Goal: Transaction & Acquisition: Book appointment/travel/reservation

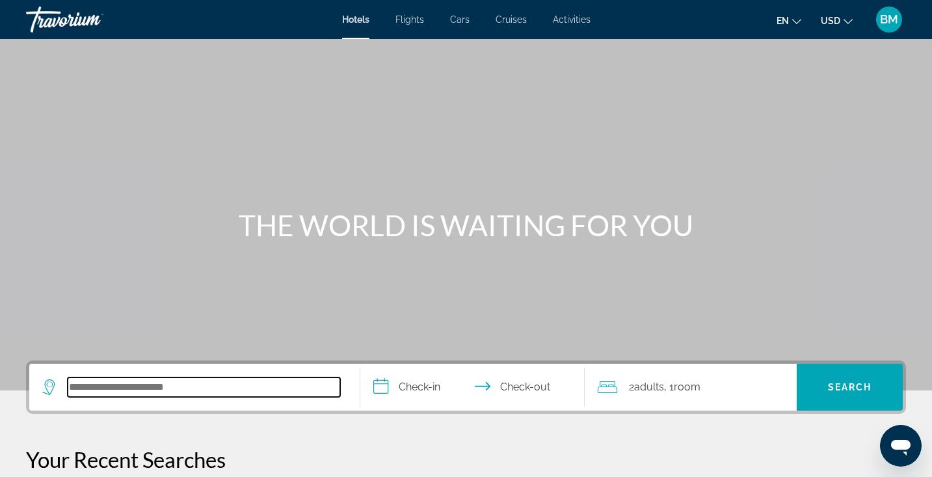
click at [186, 390] on input "Search hotel destination" at bounding box center [204, 387] width 273 height 20
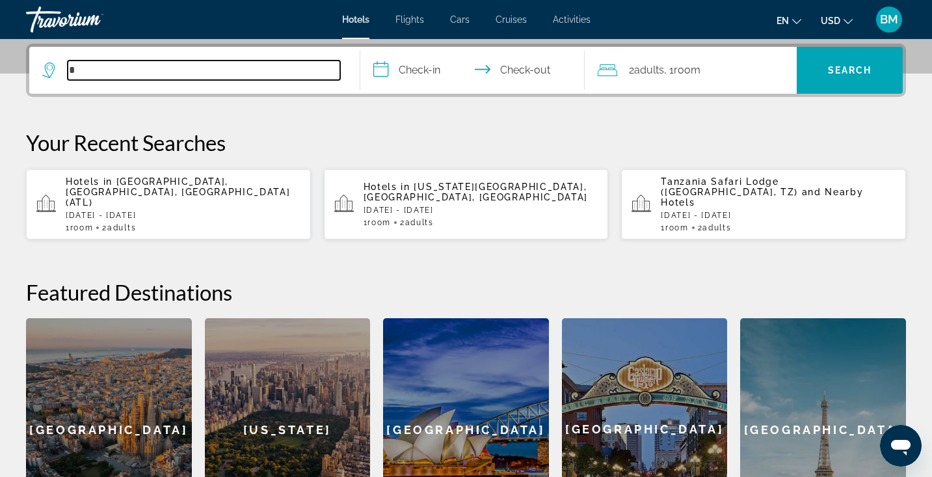
scroll to position [318, 0]
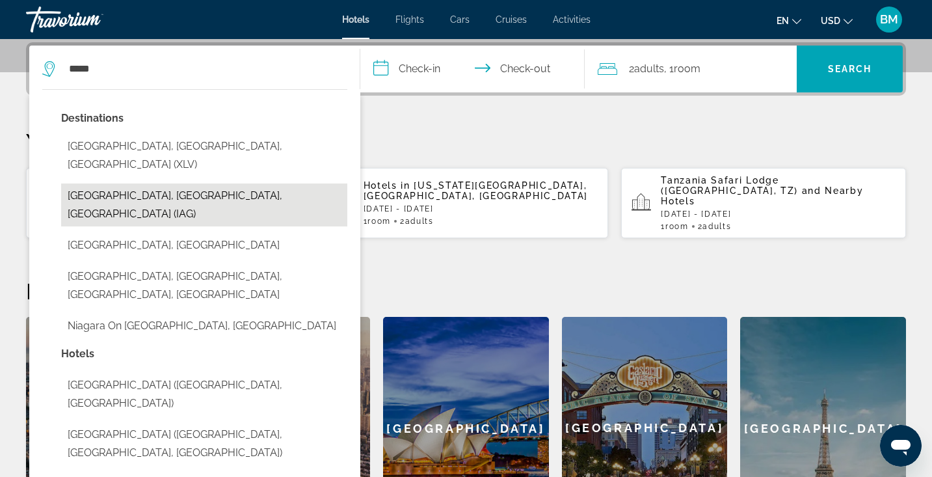
click at [124, 183] on button "[GEOGRAPHIC_DATA], [GEOGRAPHIC_DATA], [GEOGRAPHIC_DATA] (IAG)" at bounding box center [204, 204] width 286 height 43
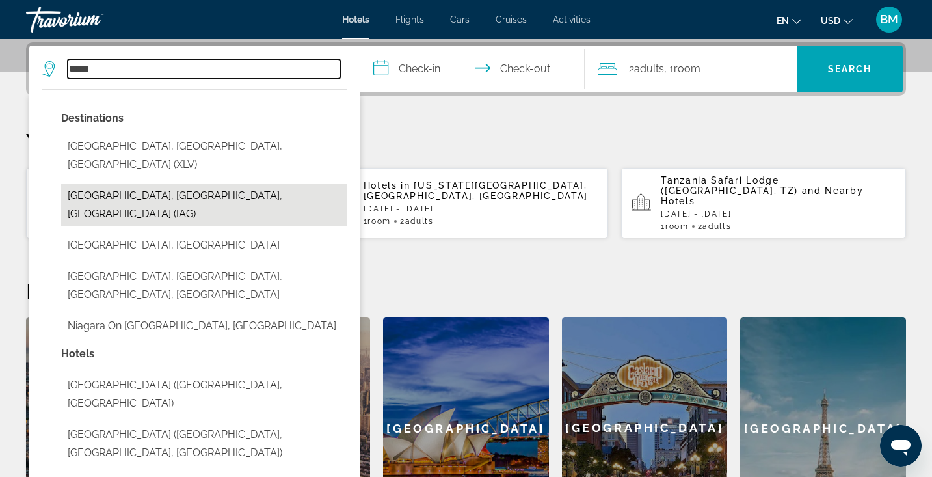
type input "**********"
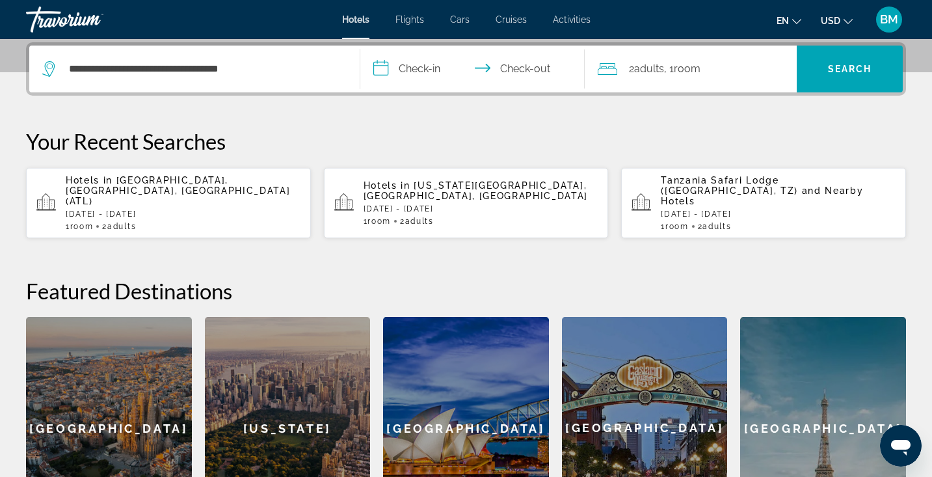
click at [394, 69] on input "**********" at bounding box center [475, 71] width 230 height 51
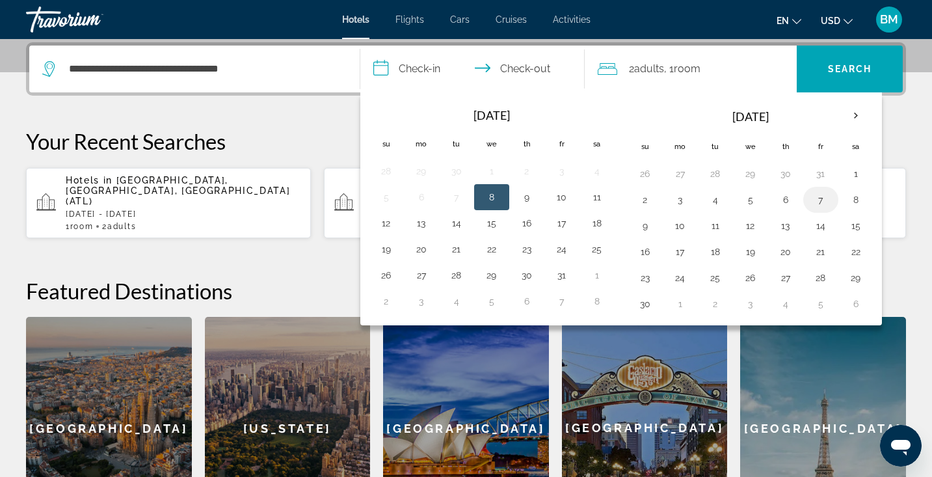
click at [822, 200] on button "7" at bounding box center [821, 200] width 21 height 18
click at [853, 200] on button "8" at bounding box center [856, 200] width 21 height 18
type input "**********"
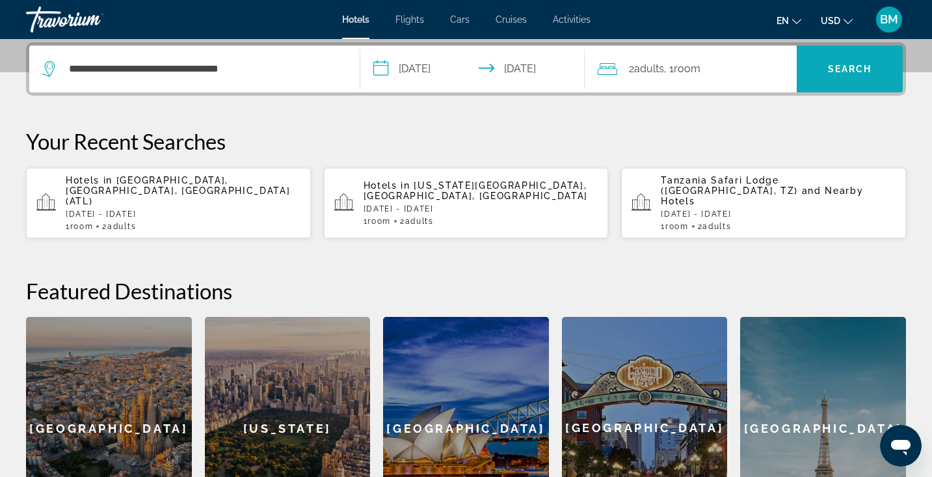
click at [842, 72] on span "Search" at bounding box center [850, 69] width 44 height 10
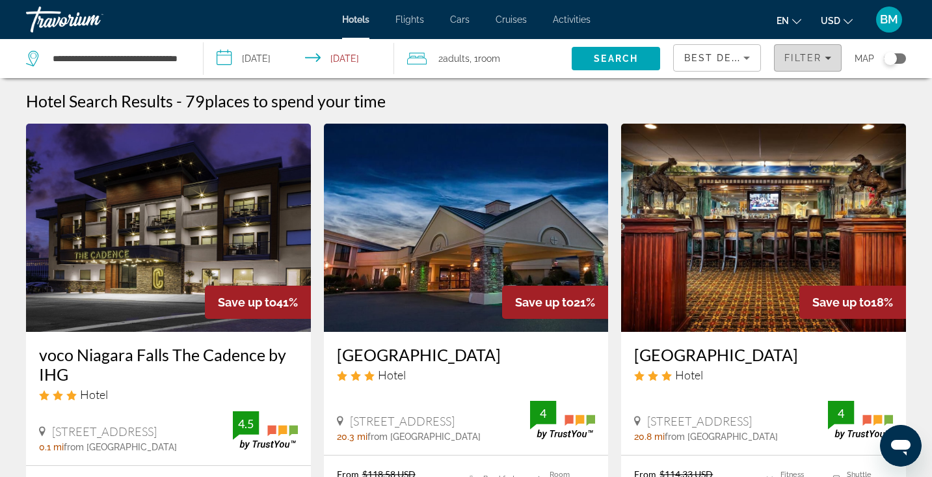
click at [828, 58] on icon "Filters" at bounding box center [828, 58] width 7 height 3
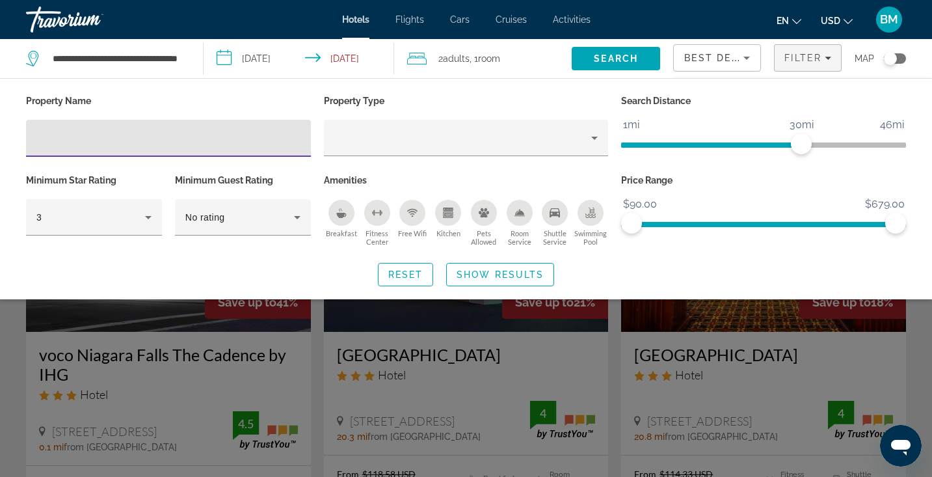
click at [221, 139] on input "Hotel Filters" at bounding box center [168, 139] width 264 height 16
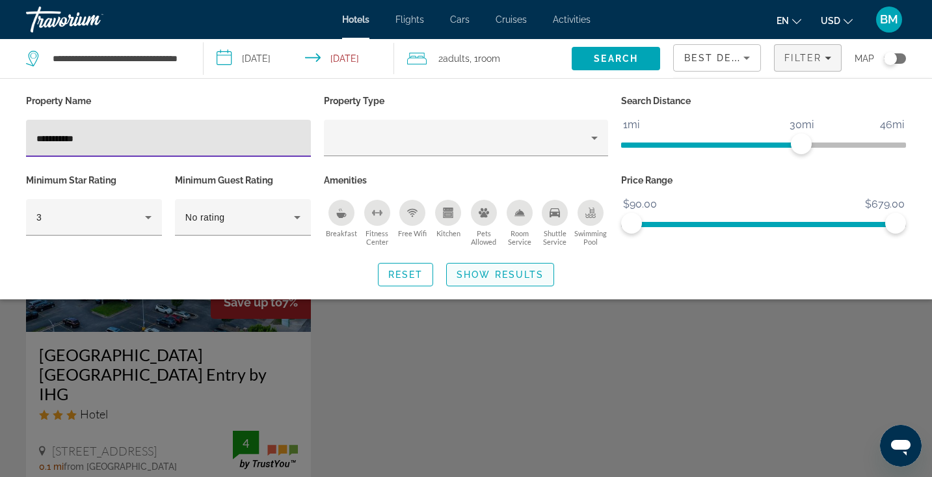
type input "**********"
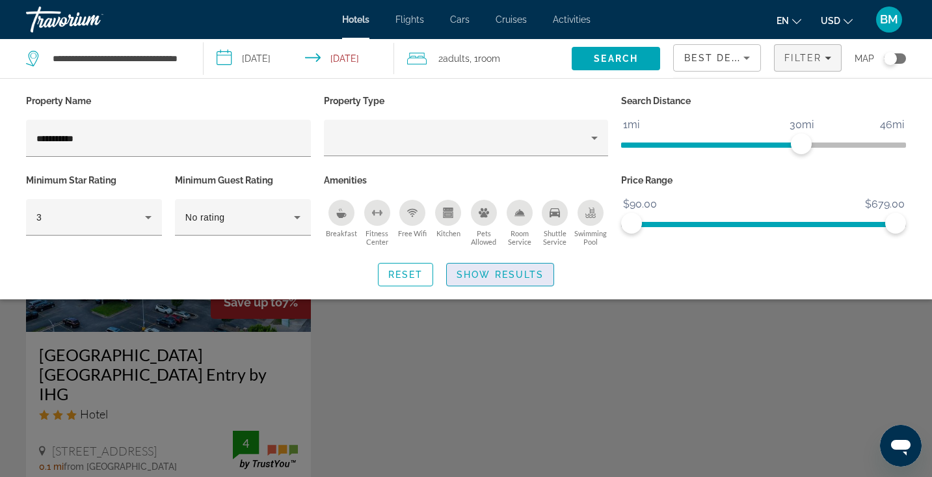
click at [519, 269] on span "Show Results" at bounding box center [500, 274] width 87 height 10
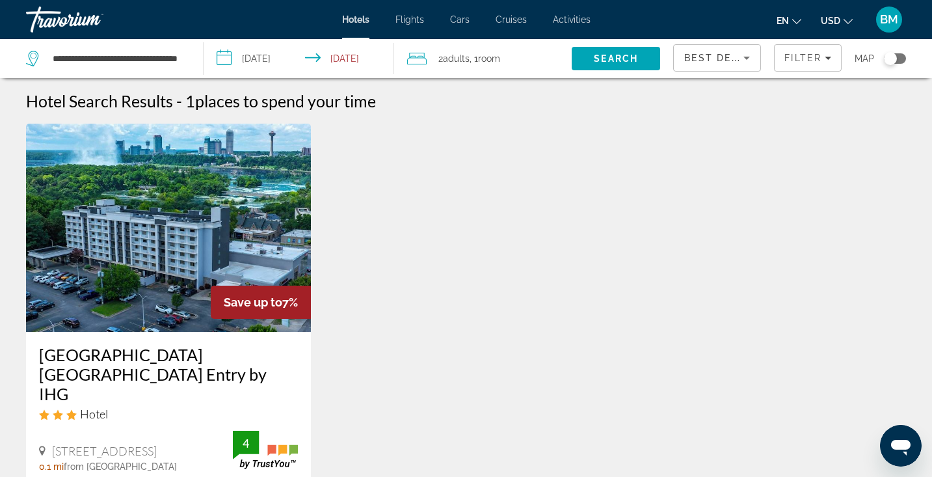
click at [410, 20] on span "Flights" at bounding box center [410, 19] width 29 height 10
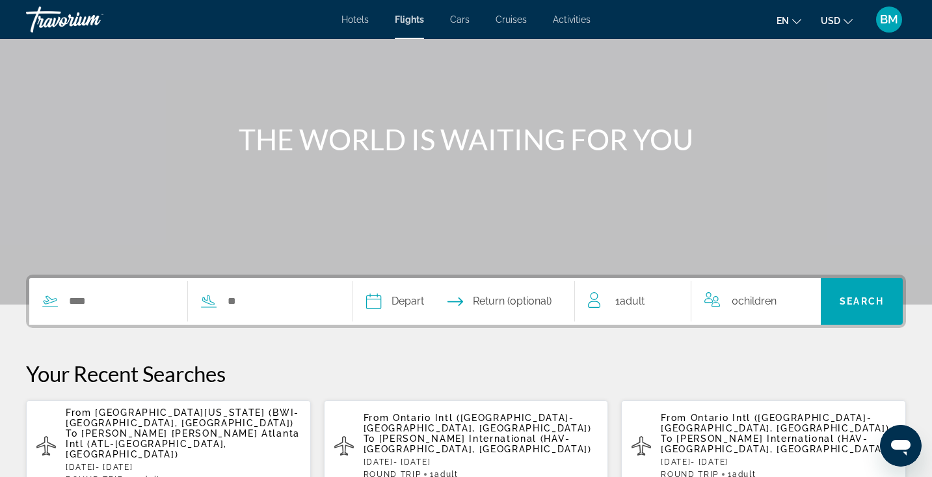
scroll to position [74, 0]
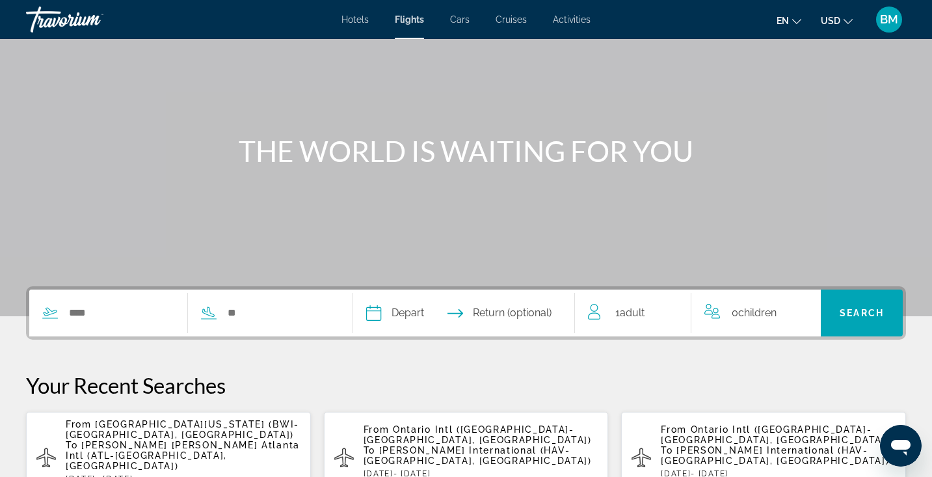
click at [459, 20] on span "Cars" at bounding box center [460, 19] width 20 height 10
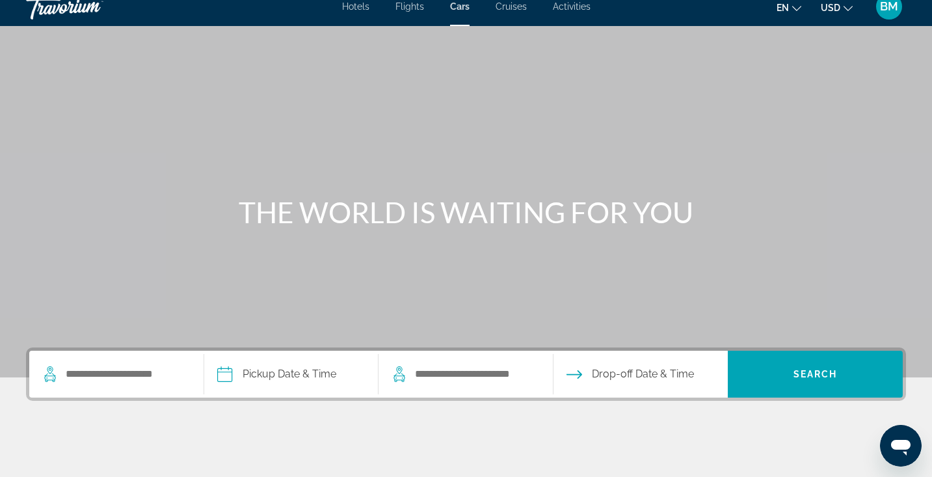
scroll to position [12, 0]
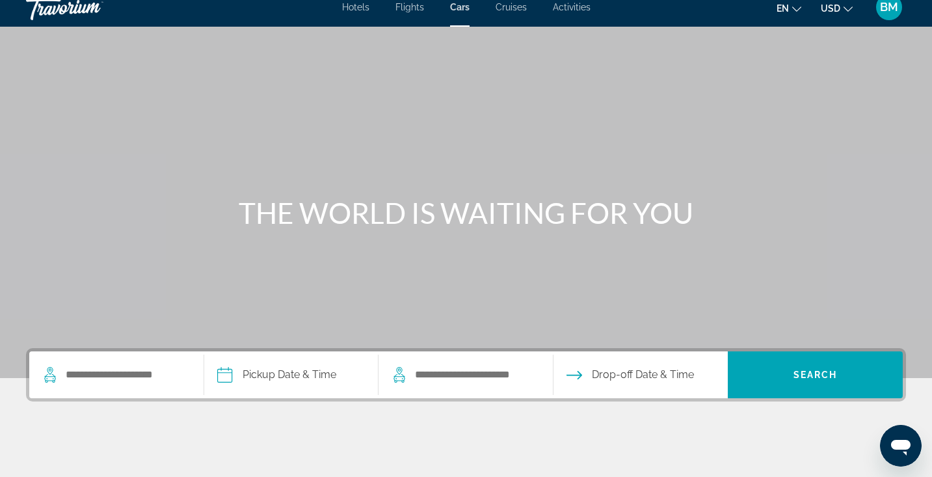
click at [517, 10] on span "Cruises" at bounding box center [511, 7] width 31 height 10
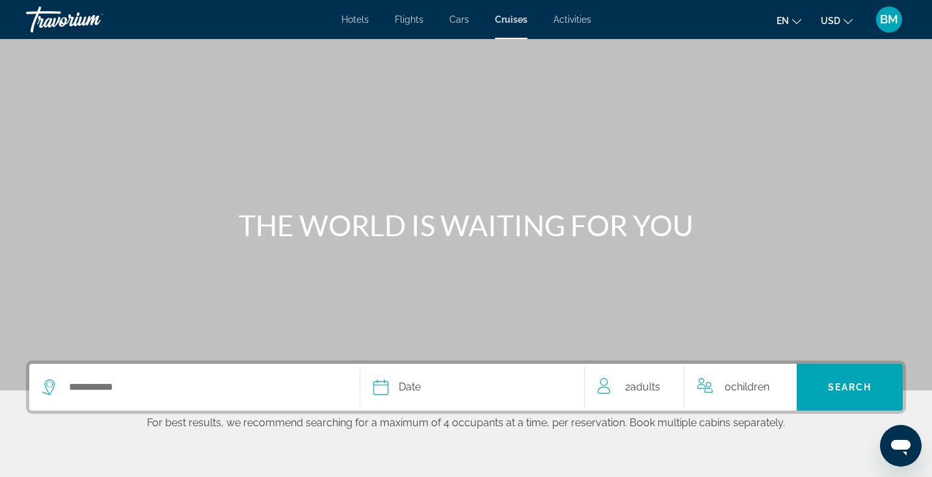
click at [574, 24] on span "Activities" at bounding box center [573, 19] width 38 height 10
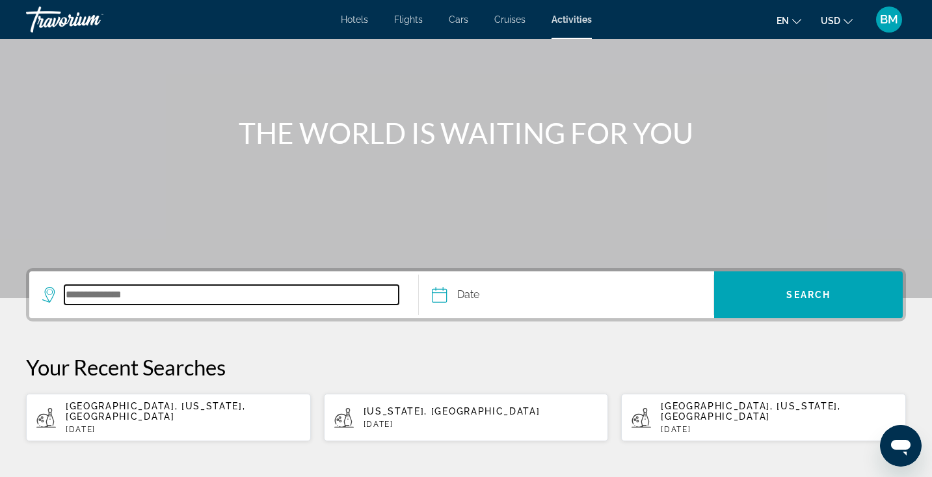
click at [284, 300] on input "Search destination" at bounding box center [231, 295] width 334 height 20
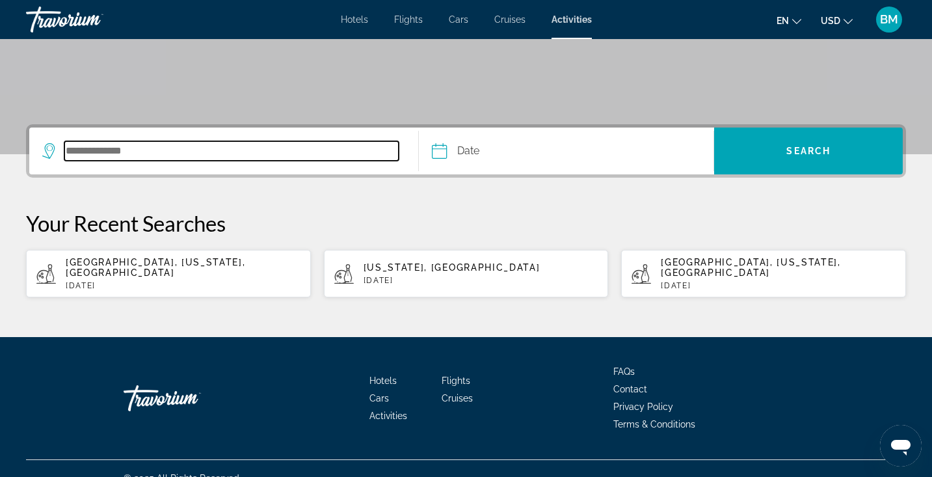
scroll to position [245, 0]
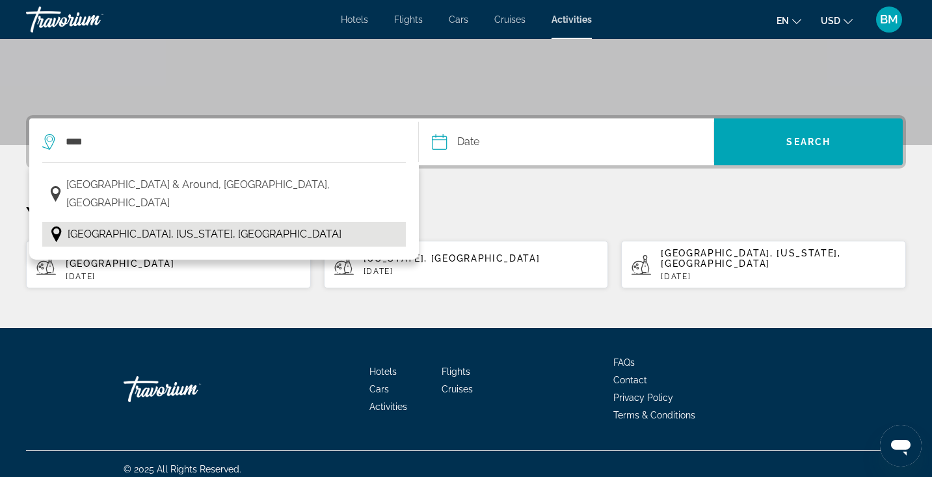
click at [135, 225] on span "Niagara Falls, New York, USA" at bounding box center [205, 234] width 274 height 18
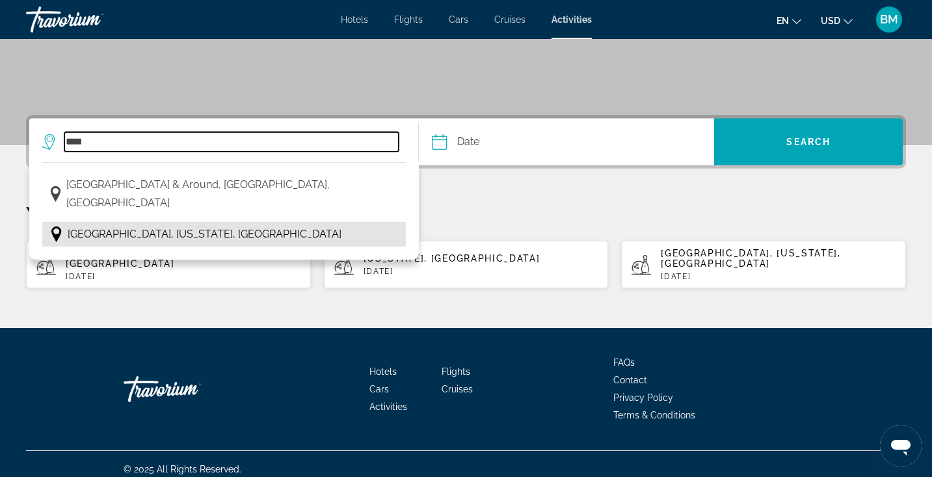
type input "**********"
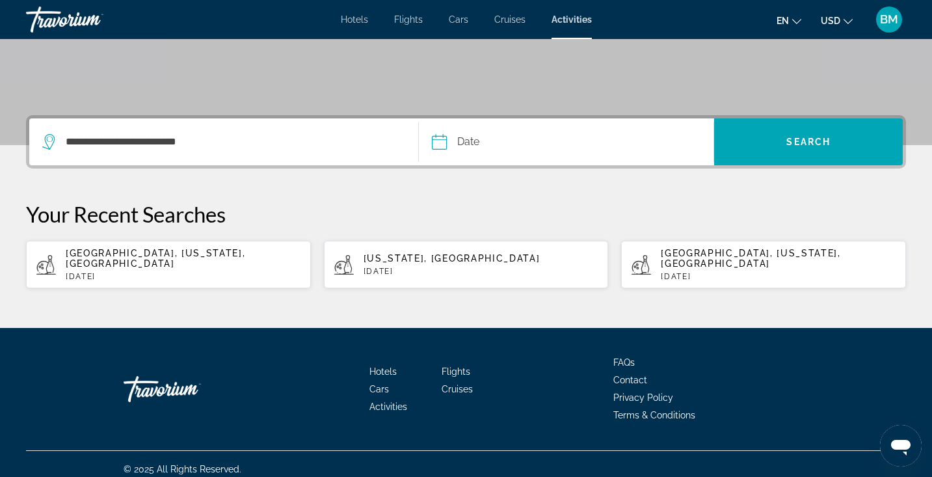
click at [470, 142] on input "Date" at bounding box center [502, 143] width 146 height 51
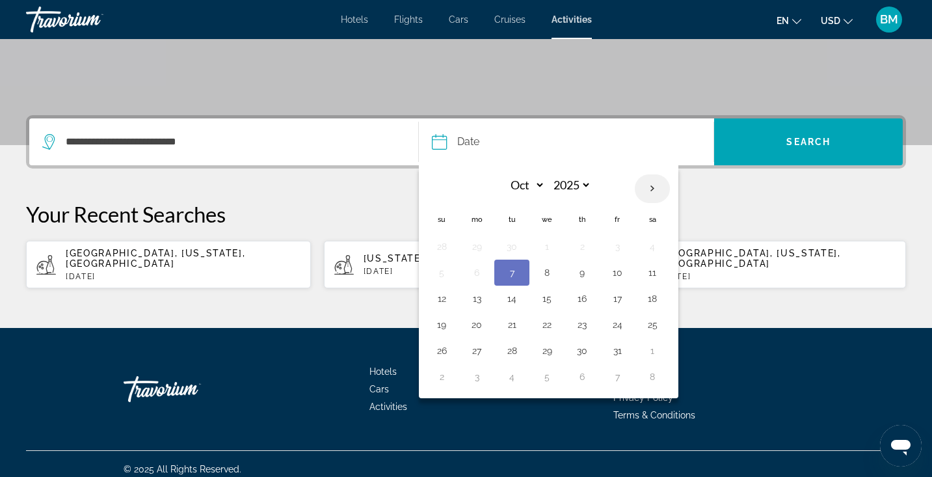
click at [652, 189] on th "Next month" at bounding box center [652, 188] width 35 height 29
select select "**"
click at [615, 273] on button "7" at bounding box center [617, 272] width 21 height 18
type input "**********"
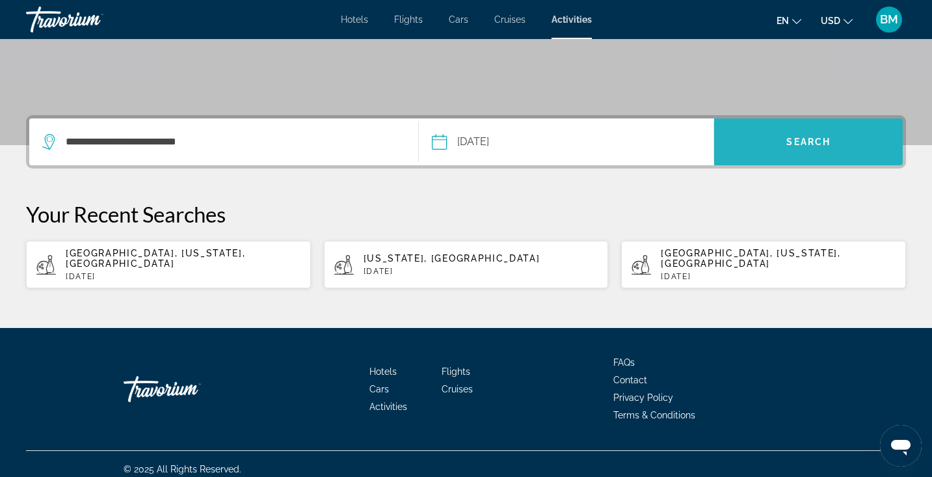
click at [770, 149] on span "Search" at bounding box center [808, 141] width 189 height 31
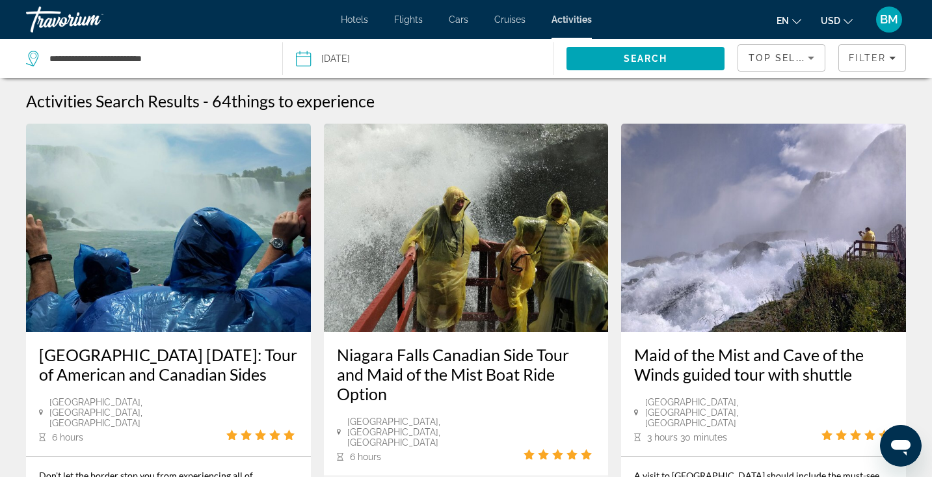
click at [359, 23] on span "Hotels" at bounding box center [354, 19] width 27 height 10
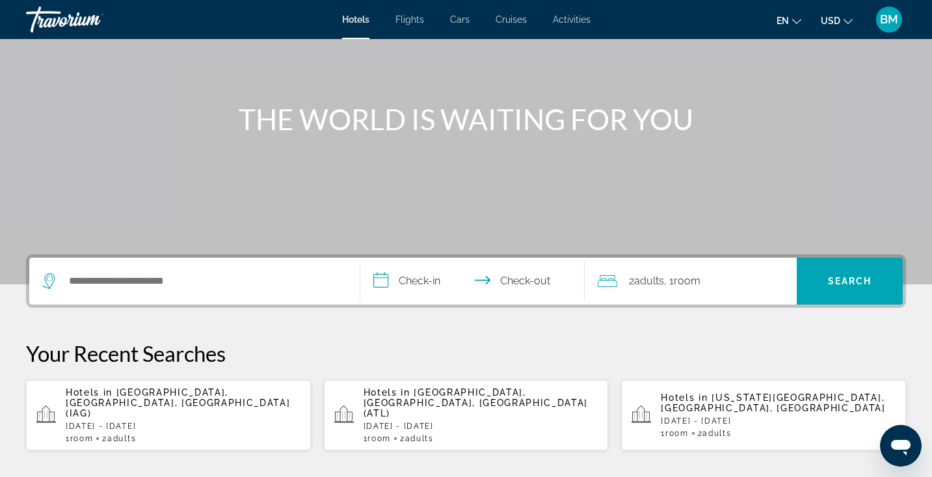
scroll to position [108, 0]
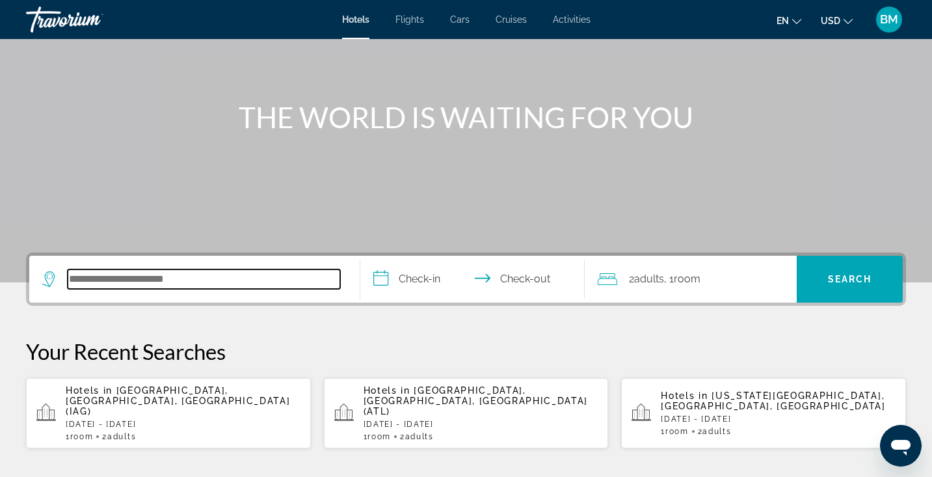
click at [252, 288] on input "Search hotel destination" at bounding box center [204, 279] width 273 height 20
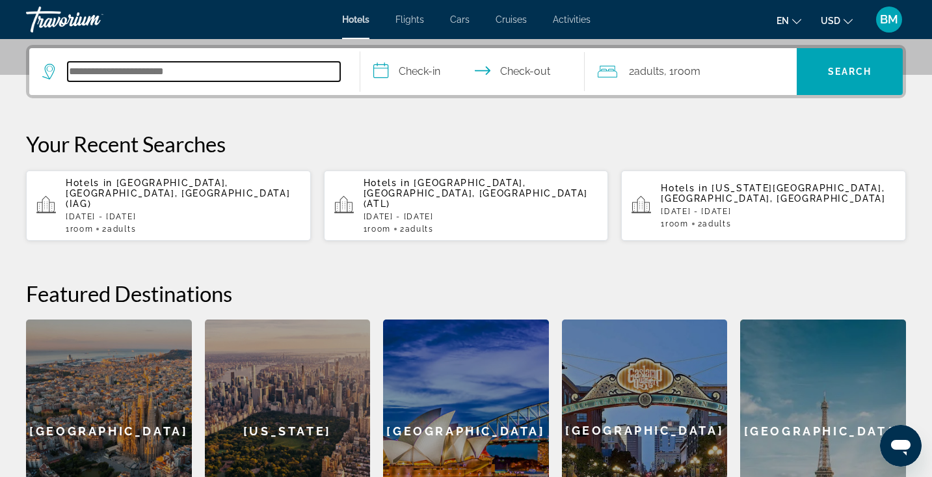
scroll to position [318, 0]
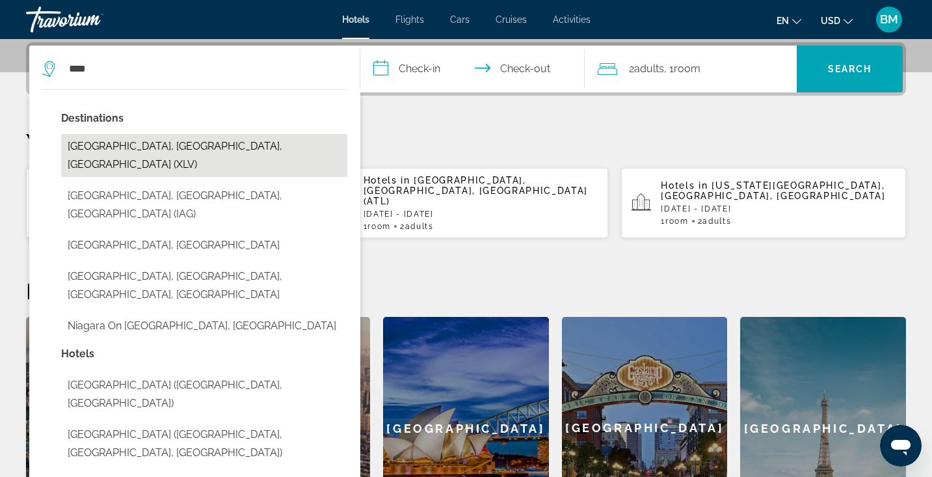
click at [131, 141] on button "[GEOGRAPHIC_DATA], [GEOGRAPHIC_DATA], [GEOGRAPHIC_DATA] (XLV)" at bounding box center [204, 155] width 286 height 43
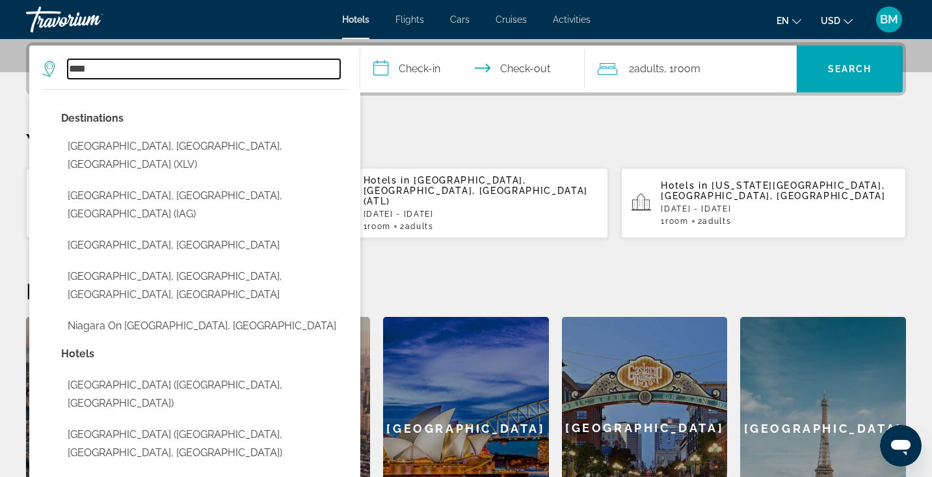
type input "**********"
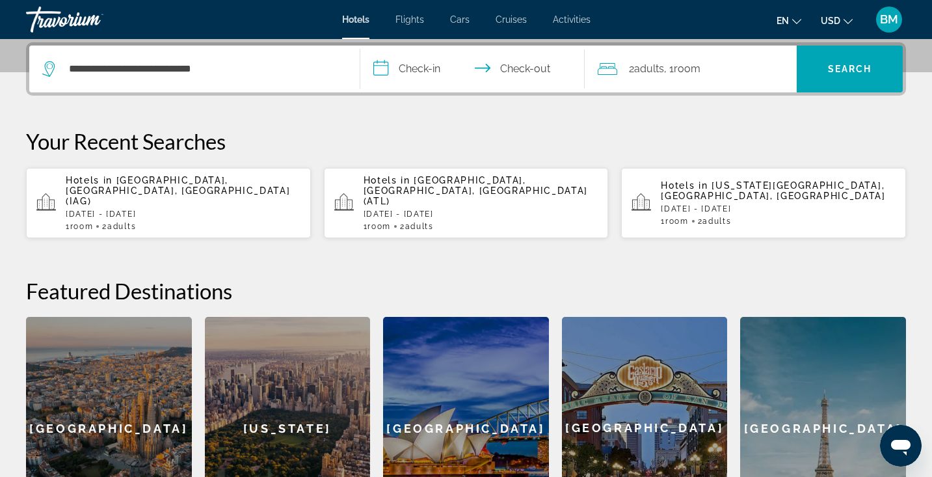
click at [407, 63] on input "**********" at bounding box center [475, 71] width 230 height 51
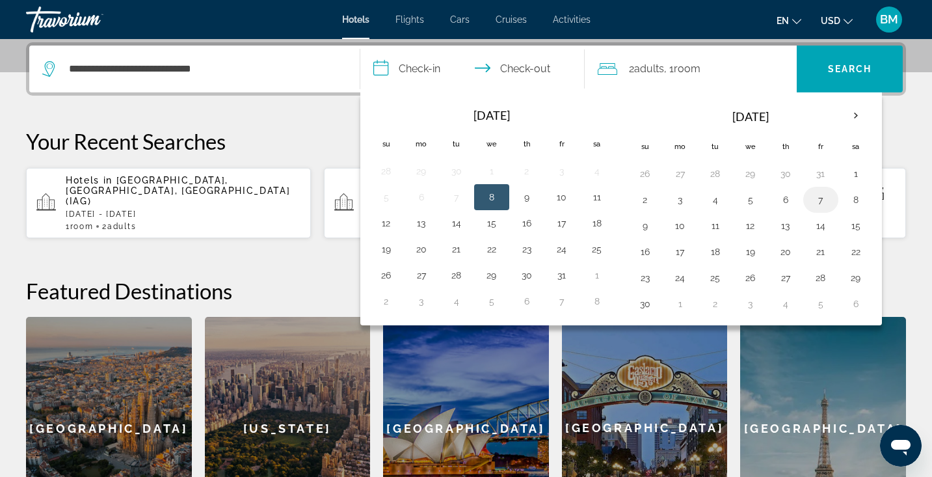
click at [824, 194] on button "7" at bounding box center [821, 200] width 21 height 18
click at [857, 197] on button "8" at bounding box center [856, 200] width 21 height 18
type input "**********"
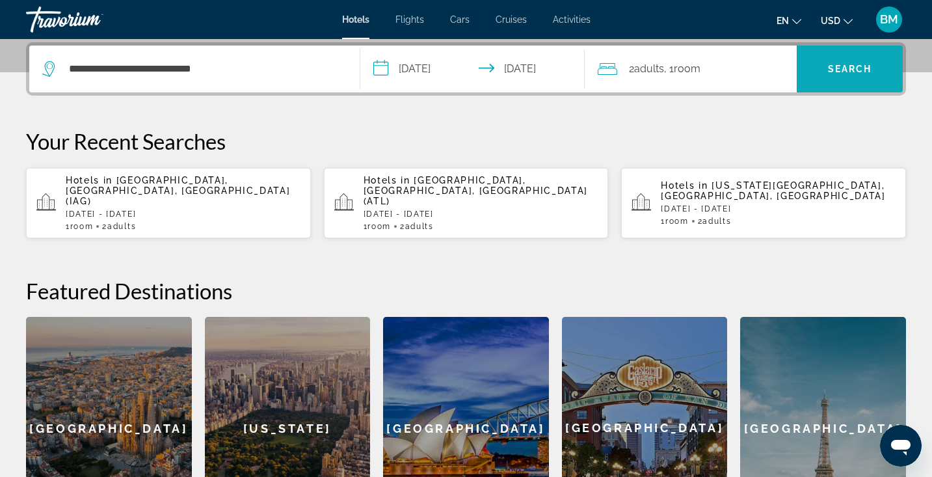
click at [833, 62] on span "Search" at bounding box center [850, 68] width 106 height 31
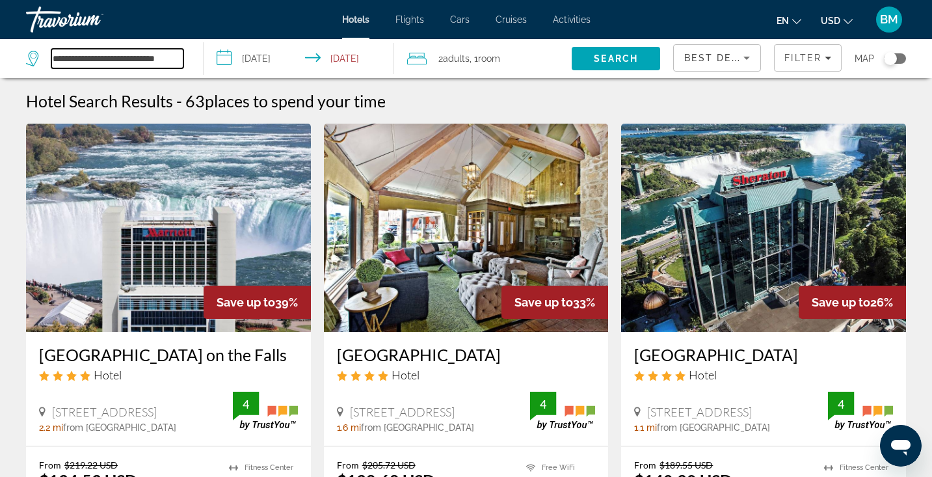
click at [153, 60] on input "**********" at bounding box center [117, 59] width 132 height 20
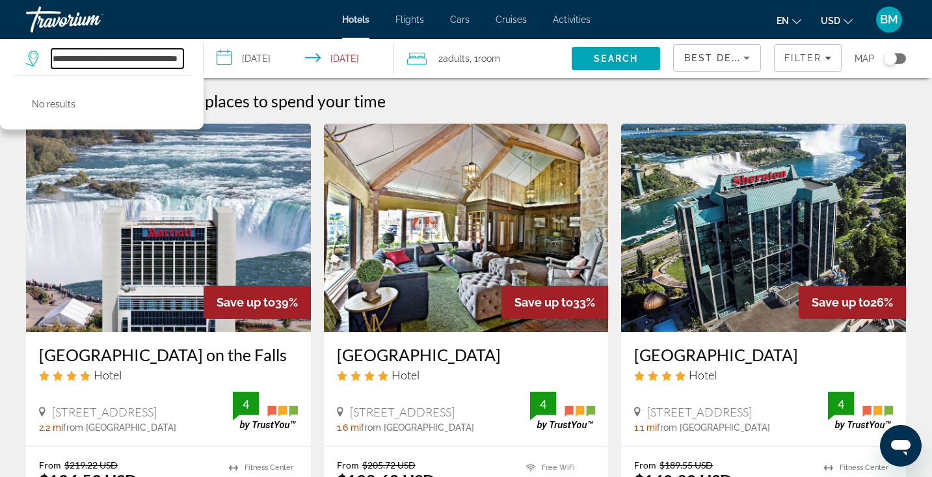
scroll to position [0, 4]
drag, startPoint x: 180, startPoint y: 57, endPoint x: 0, endPoint y: 48, distance: 179.8
click at [0, 51] on app-destination-search "**********" at bounding box center [102, 58] width 204 height 39
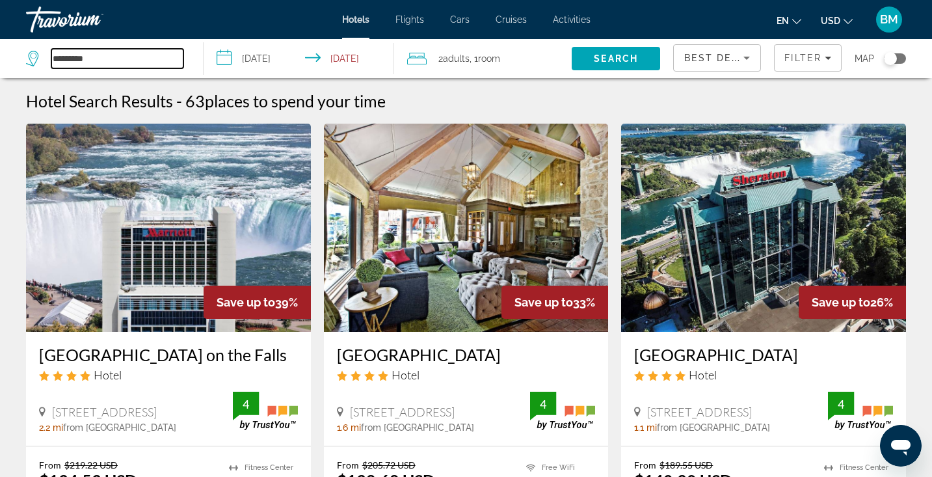
drag, startPoint x: 114, startPoint y: 54, endPoint x: 40, endPoint y: 54, distance: 74.2
click at [41, 54] on div "**********" at bounding box center [466, 238] width 932 height 477
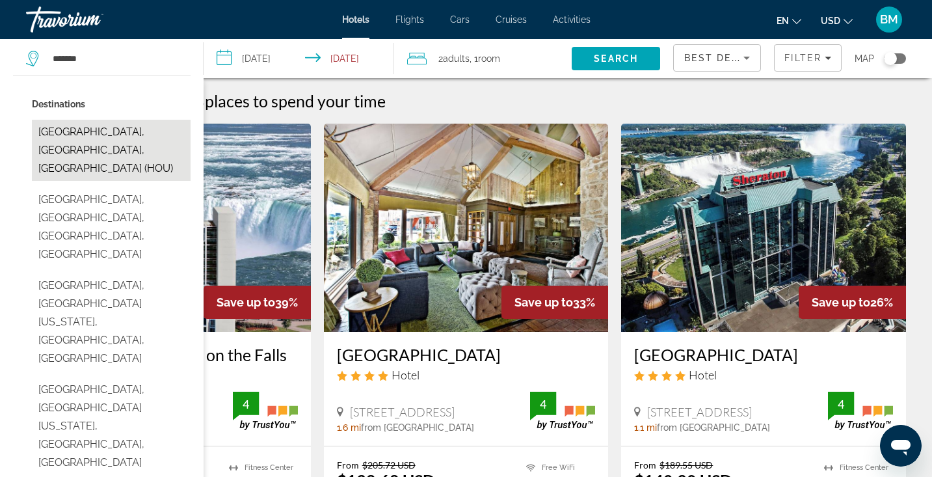
click at [101, 142] on button "[GEOGRAPHIC_DATA], [GEOGRAPHIC_DATA], [GEOGRAPHIC_DATA] (HOU)" at bounding box center [111, 150] width 159 height 61
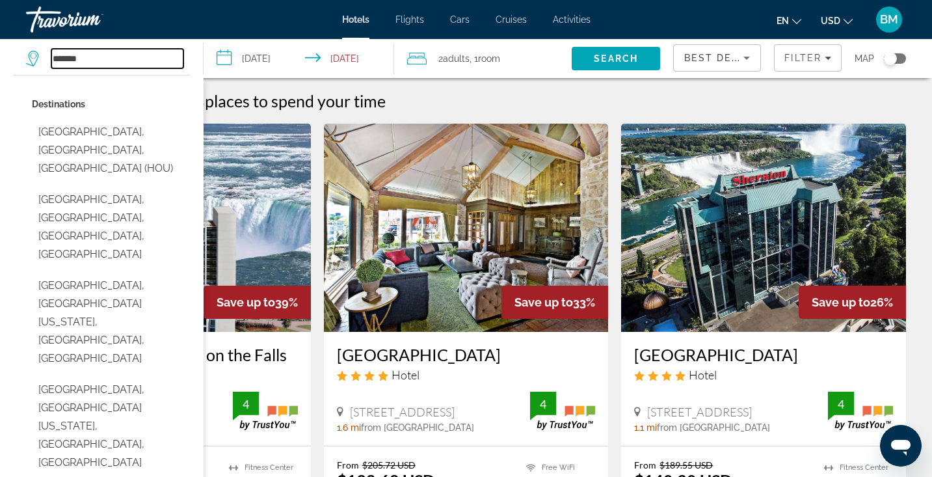
type input "**********"
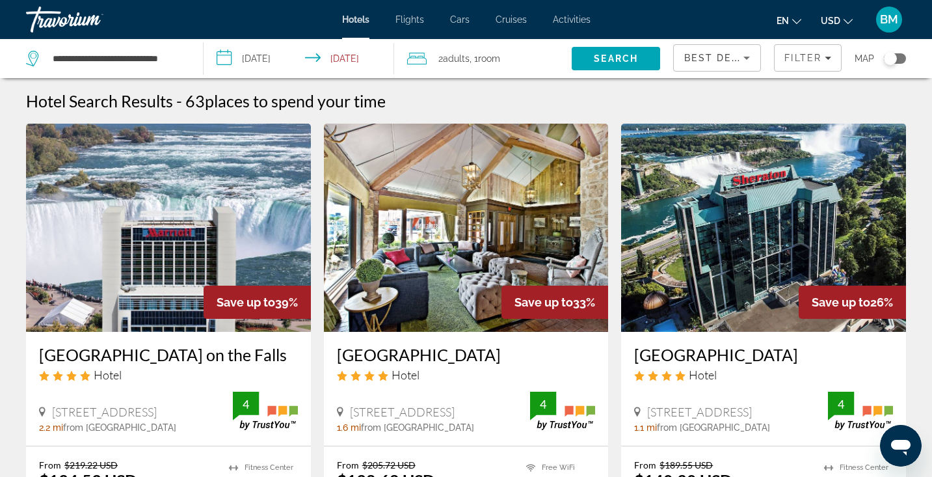
click at [610, 52] on span "Search" at bounding box center [616, 58] width 88 height 31
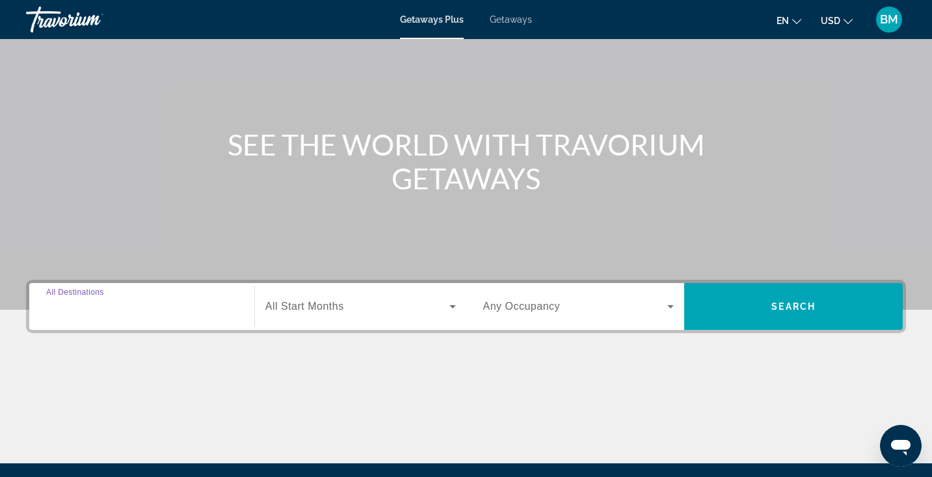
click at [169, 306] on input "Destination All Destinations" at bounding box center [141, 307] width 191 height 16
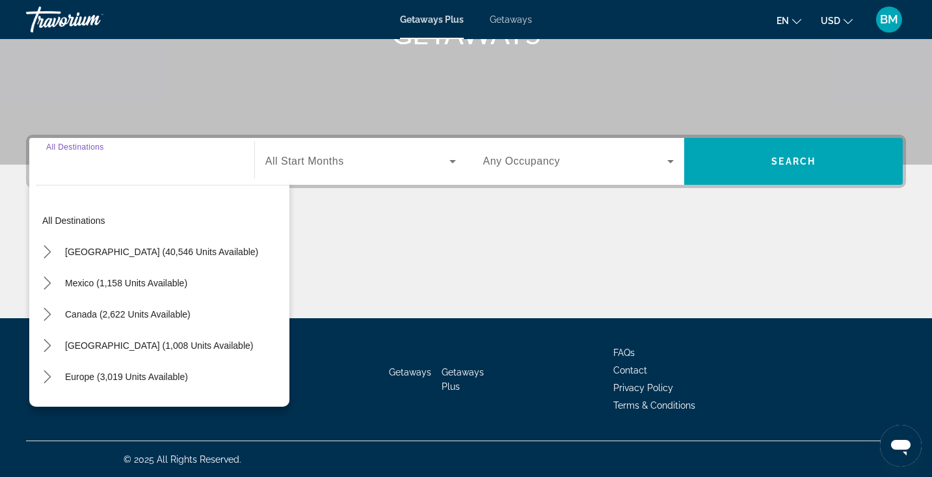
scroll to position [226, 0]
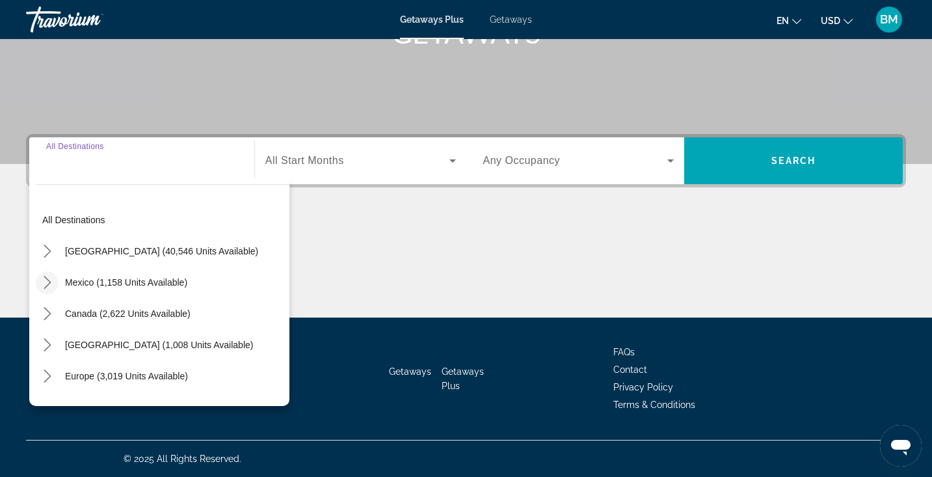
click at [44, 281] on icon "Toggle Mexico (1,158 units available) submenu" at bounding box center [47, 282] width 13 height 13
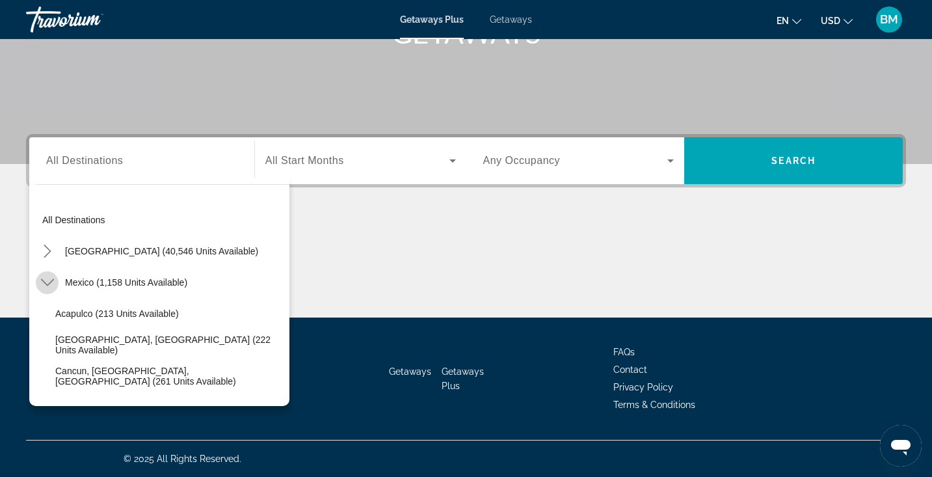
scroll to position [69, 0]
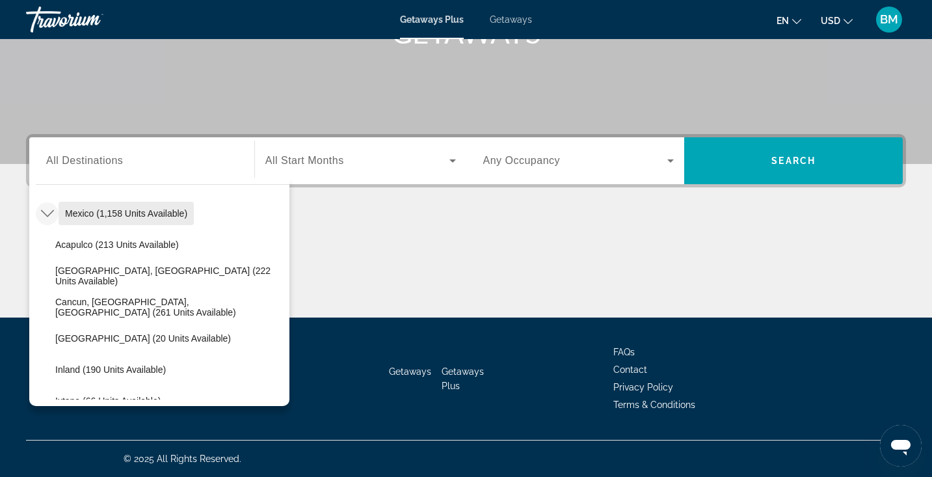
click at [95, 215] on span "Mexico (1,158 units available)" at bounding box center [126, 213] width 122 height 10
type input "**********"
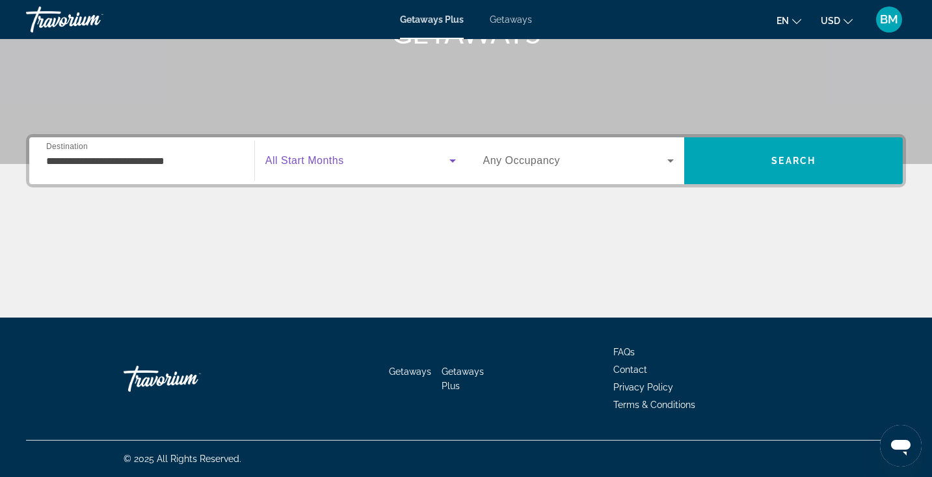
click at [397, 154] on span "Search widget" at bounding box center [357, 161] width 184 height 16
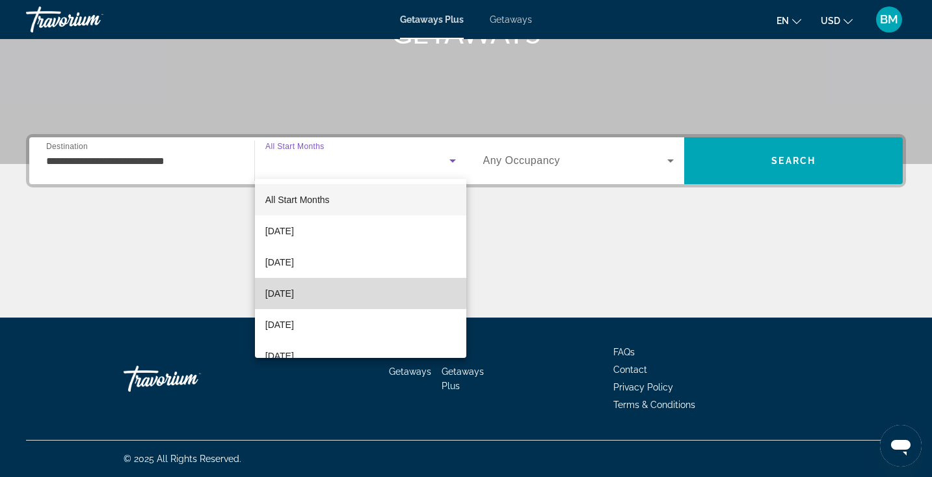
click at [294, 293] on span "December 2025" at bounding box center [279, 294] width 29 height 16
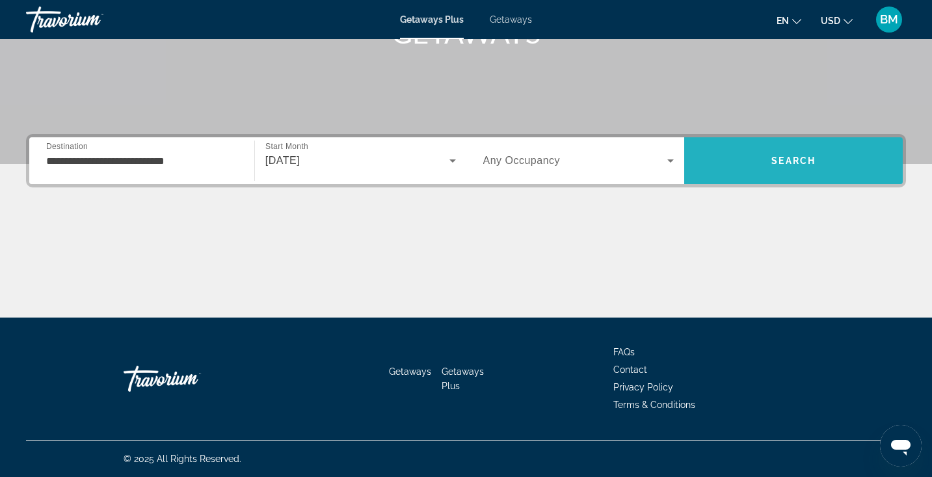
click at [779, 163] on span "Search" at bounding box center [794, 160] width 44 height 10
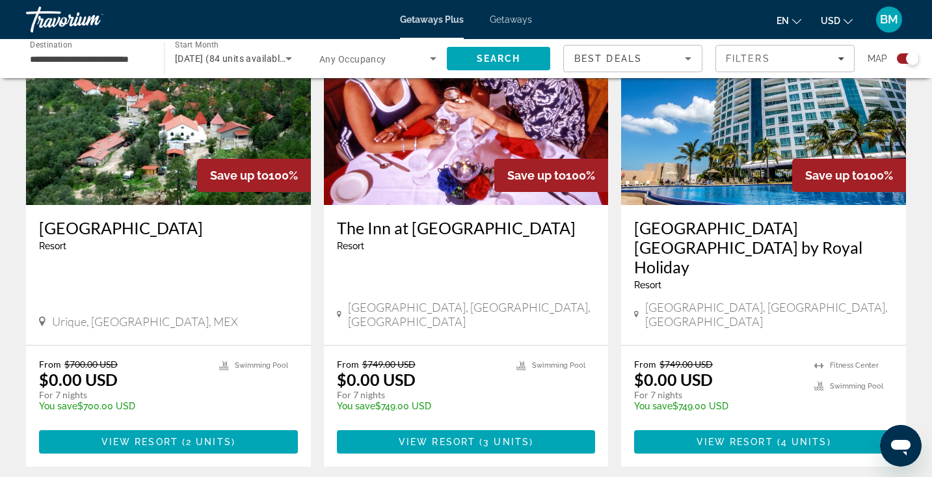
scroll to position [528, 0]
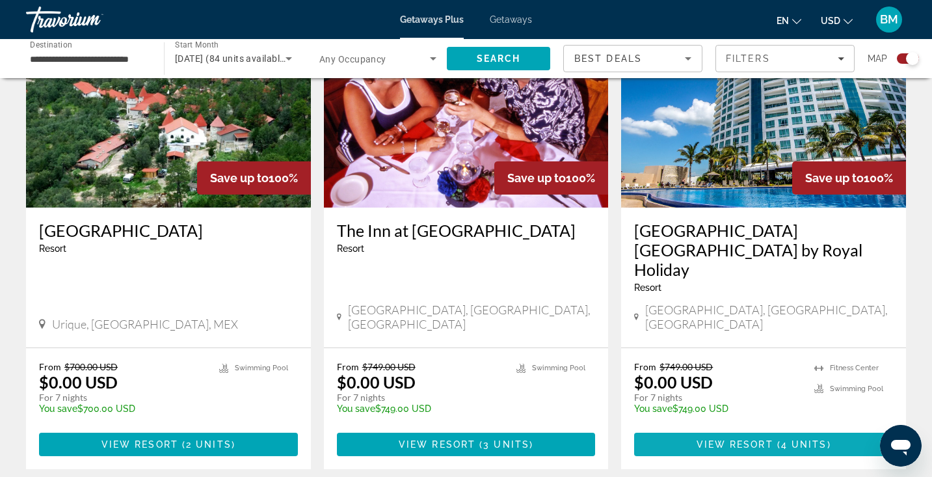
click at [760, 439] on span "View Resort" at bounding box center [735, 444] width 77 height 10
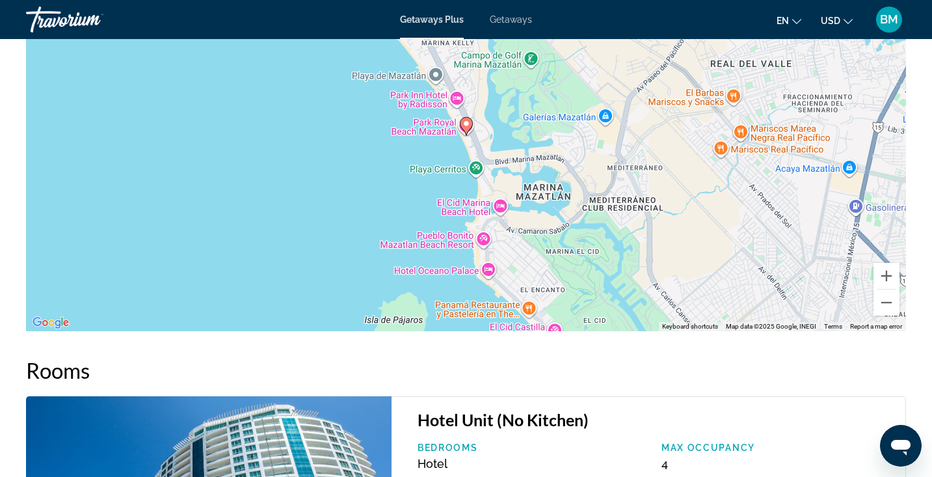
scroll to position [1665, 0]
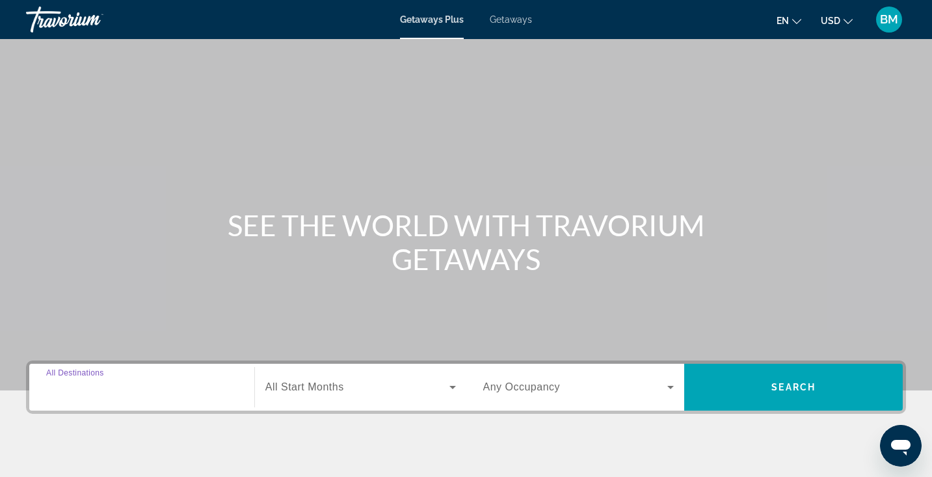
click at [204, 386] on input "Destination All Destinations" at bounding box center [141, 388] width 191 height 16
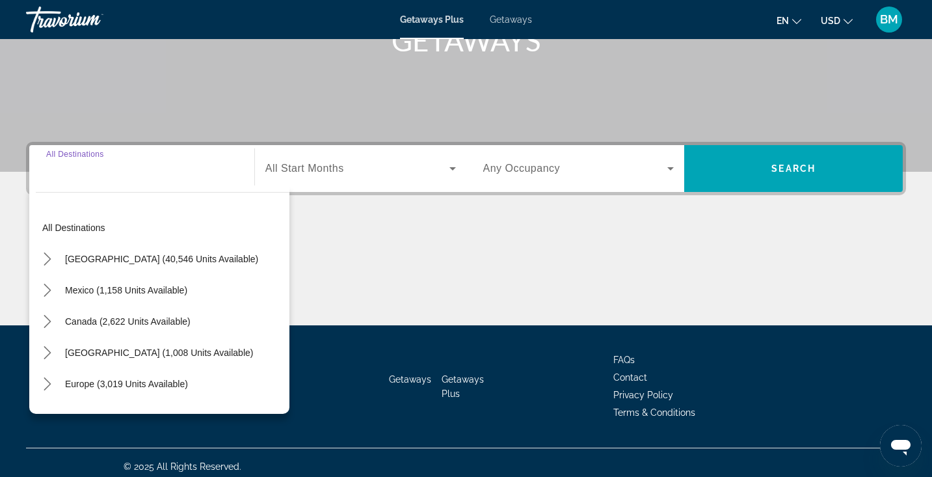
scroll to position [226, 0]
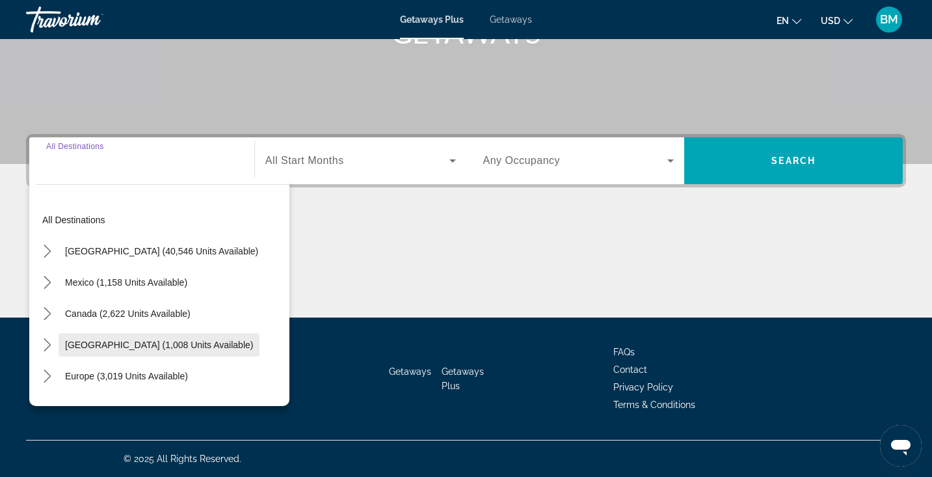
click at [79, 343] on span "Caribbean & Atlantic Islands (1,008 units available)" at bounding box center [159, 345] width 188 height 10
type input "**********"
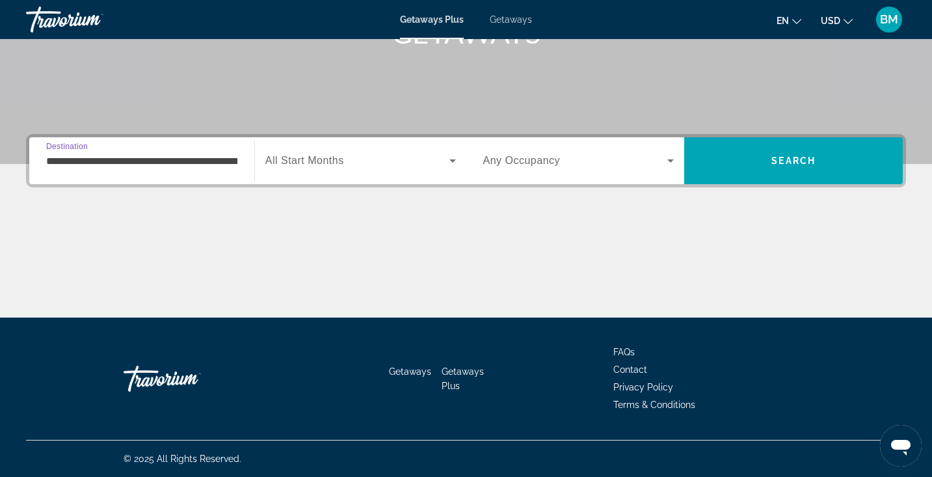
click at [353, 166] on span "Search widget" at bounding box center [357, 161] width 184 height 16
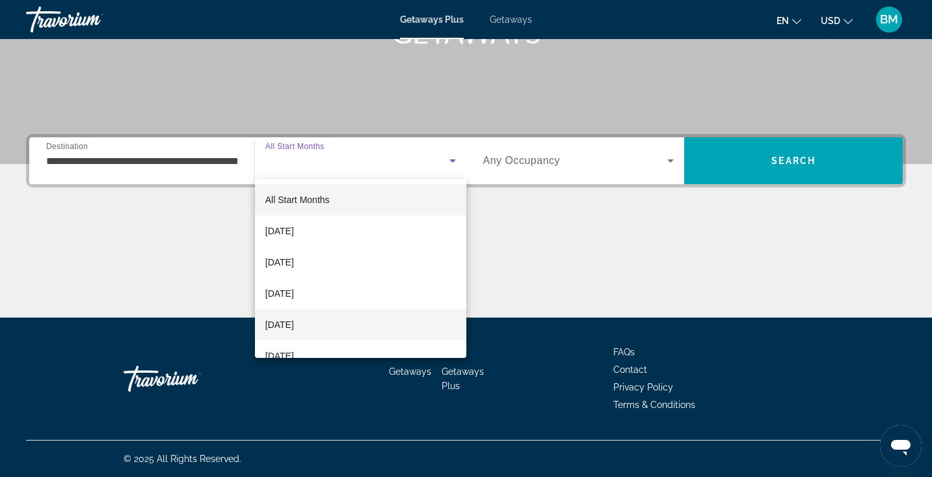
click at [334, 323] on mat-option "[DATE]" at bounding box center [360, 324] width 211 height 31
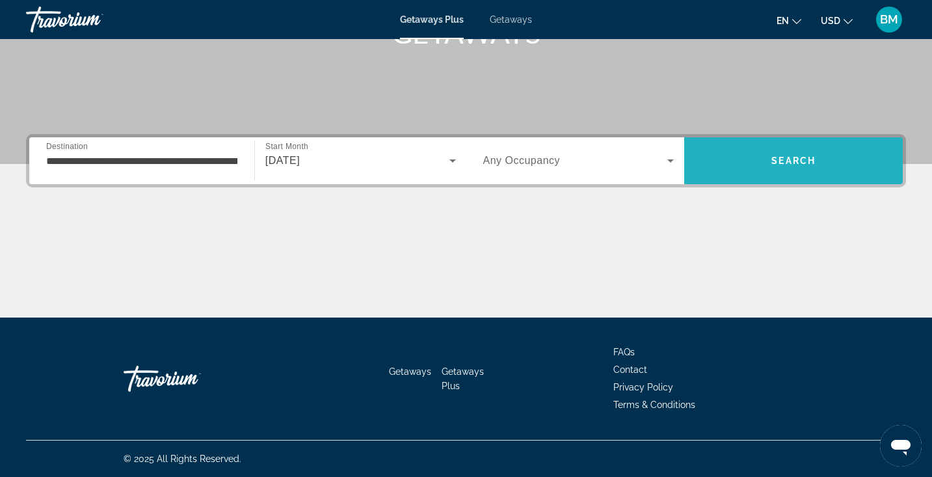
click at [748, 157] on span "Search" at bounding box center [793, 160] width 219 height 31
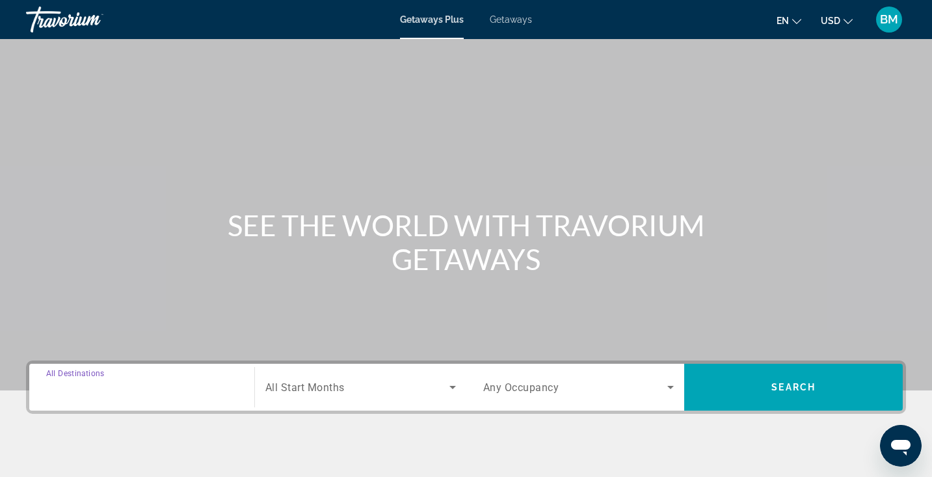
click at [174, 394] on input "Destination All Destinations" at bounding box center [141, 388] width 191 height 16
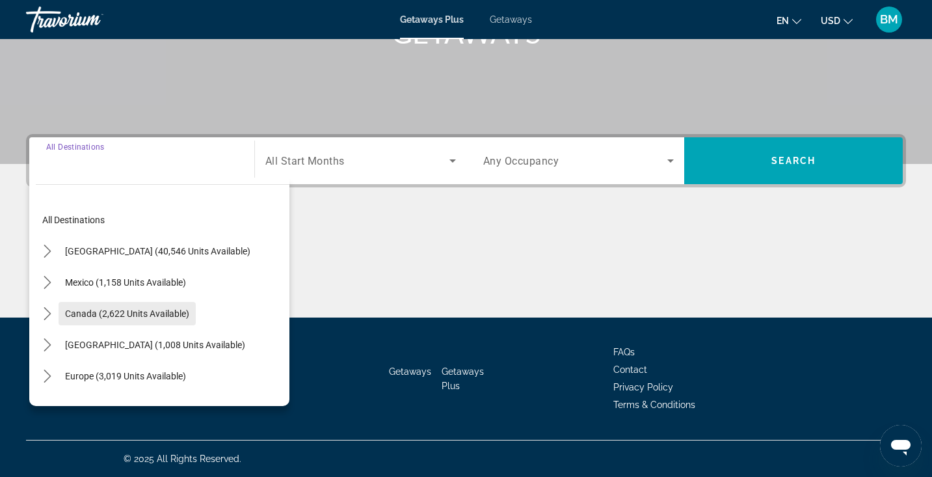
scroll to position [81, 0]
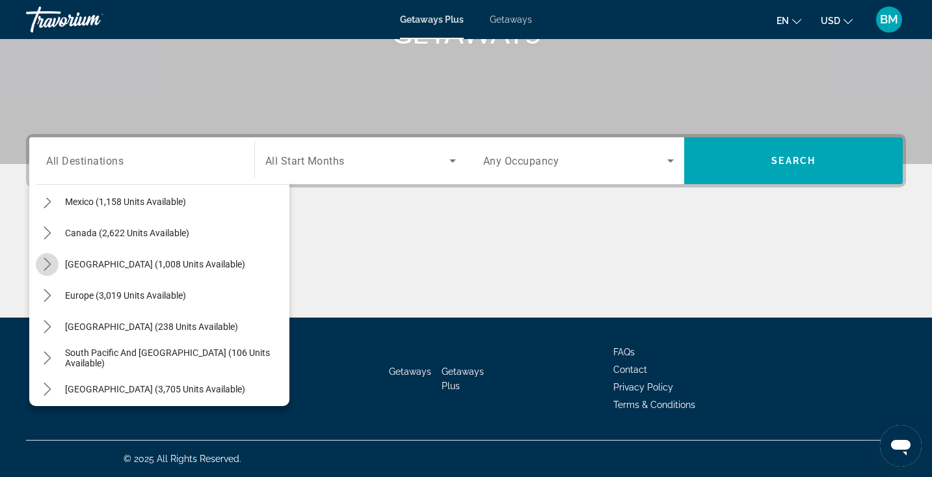
click at [46, 267] on icon "Toggle Caribbean & Atlantic Islands (1,008 units available) submenu" at bounding box center [47, 264] width 7 height 13
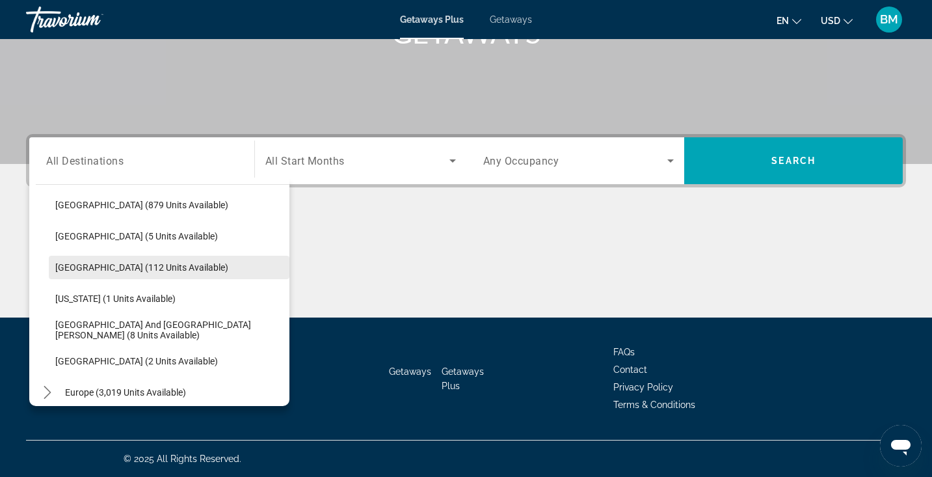
scroll to position [108, 0]
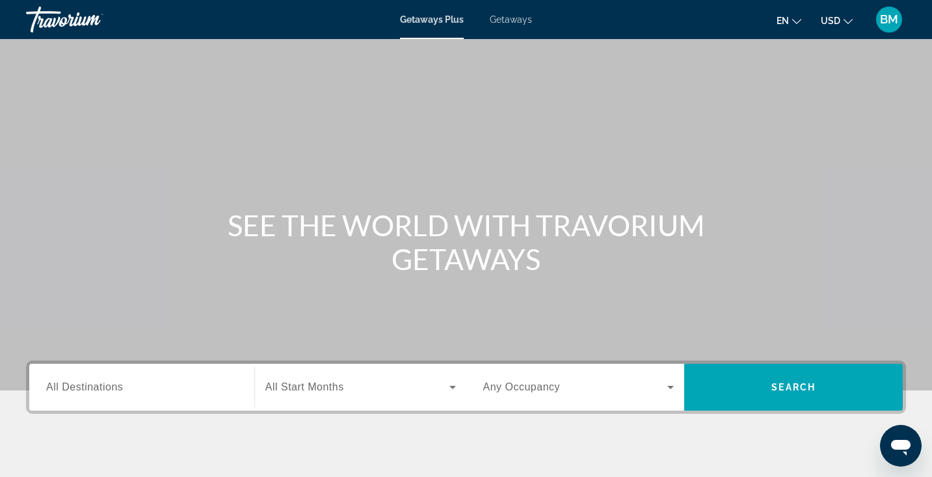
click at [528, 21] on span "Getaways" at bounding box center [511, 19] width 42 height 10
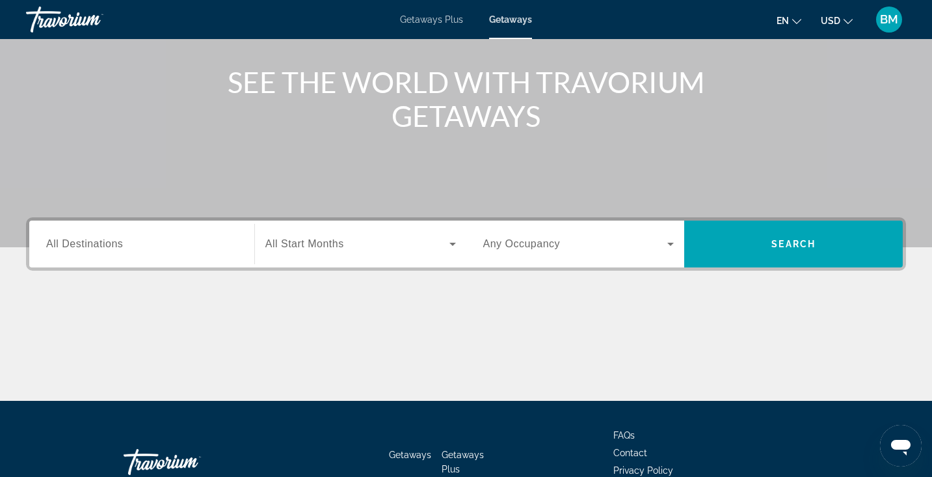
click at [161, 249] on input "Destination All Destinations" at bounding box center [141, 245] width 191 height 16
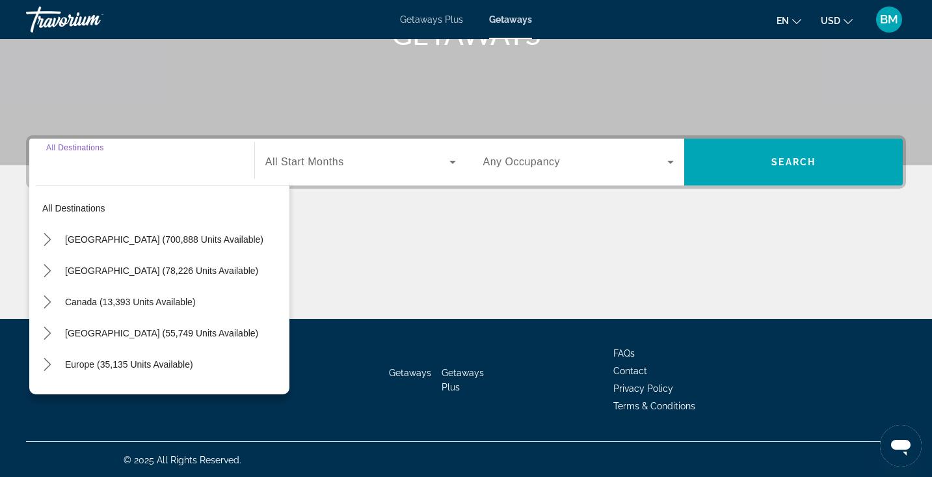
scroll to position [226, 0]
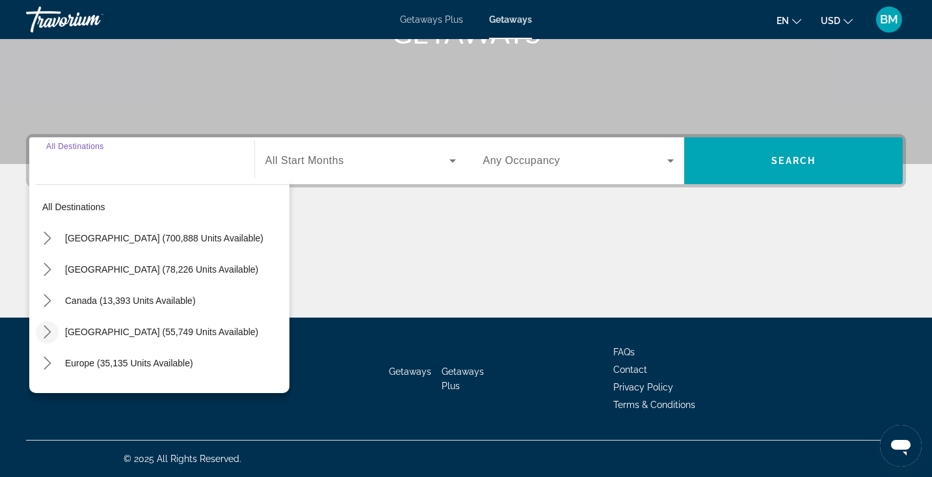
click at [49, 330] on icon "Toggle Caribbean & Atlantic Islands (55,749 units available) submenu" at bounding box center [47, 331] width 7 height 13
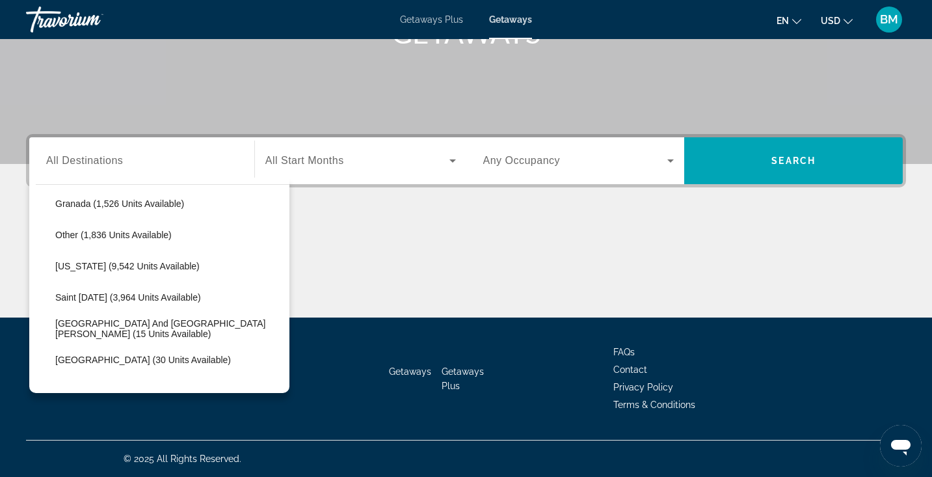
scroll to position [349, 0]
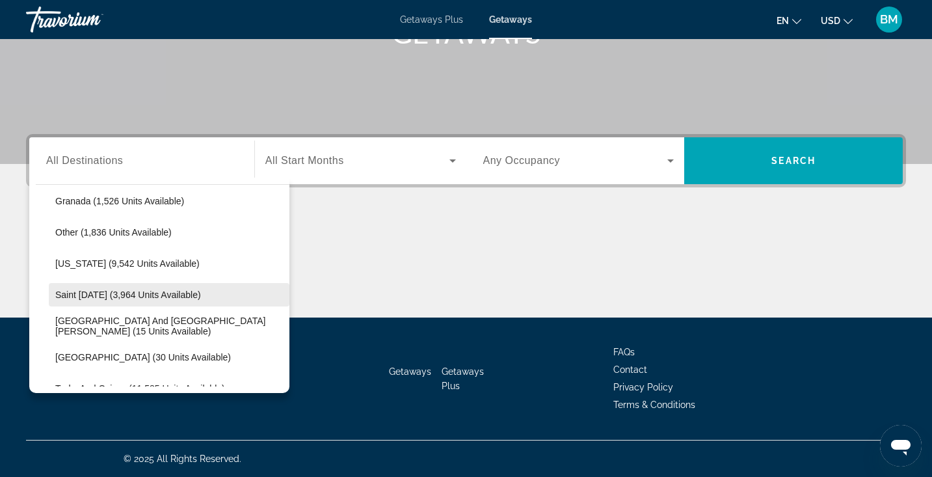
click at [110, 297] on span "Saint [DATE] (3,964 units available)" at bounding box center [128, 294] width 146 height 10
type input "**********"
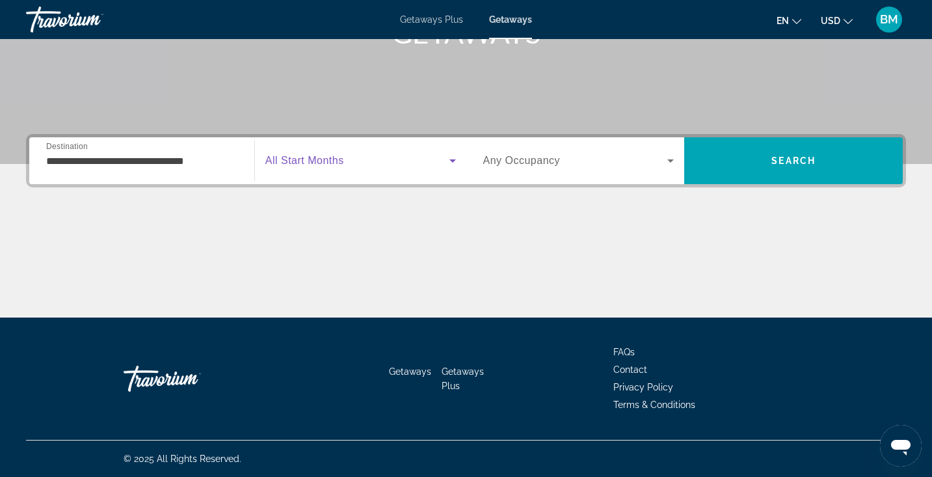
click at [368, 156] on span "Search widget" at bounding box center [357, 161] width 184 height 16
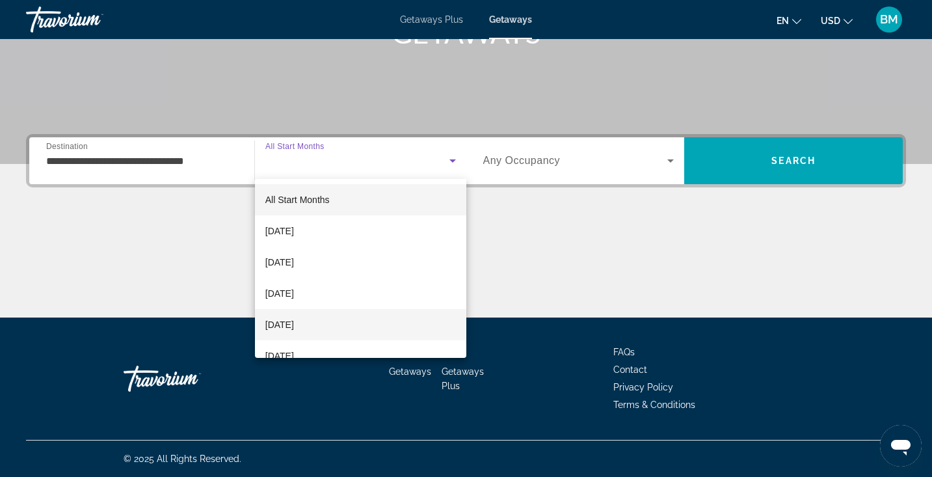
click at [321, 318] on mat-option "[DATE]" at bounding box center [360, 324] width 211 height 31
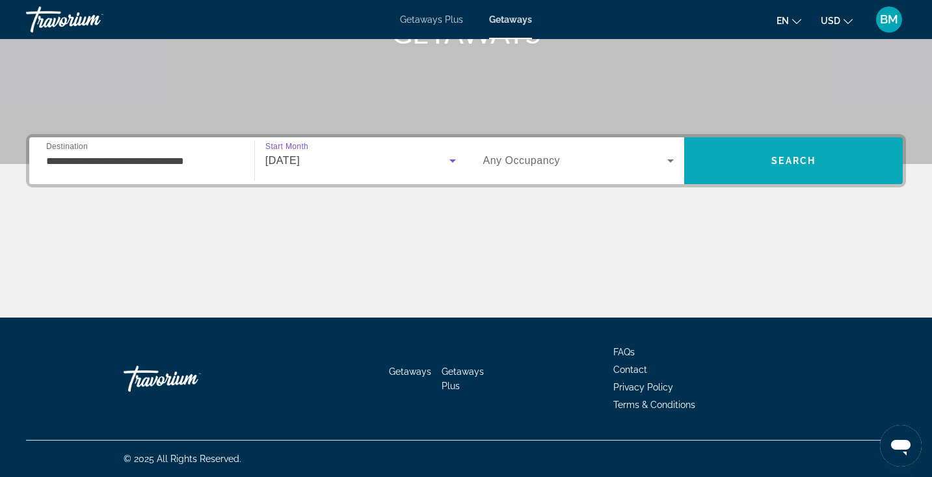
click at [744, 153] on span "Search" at bounding box center [793, 160] width 219 height 31
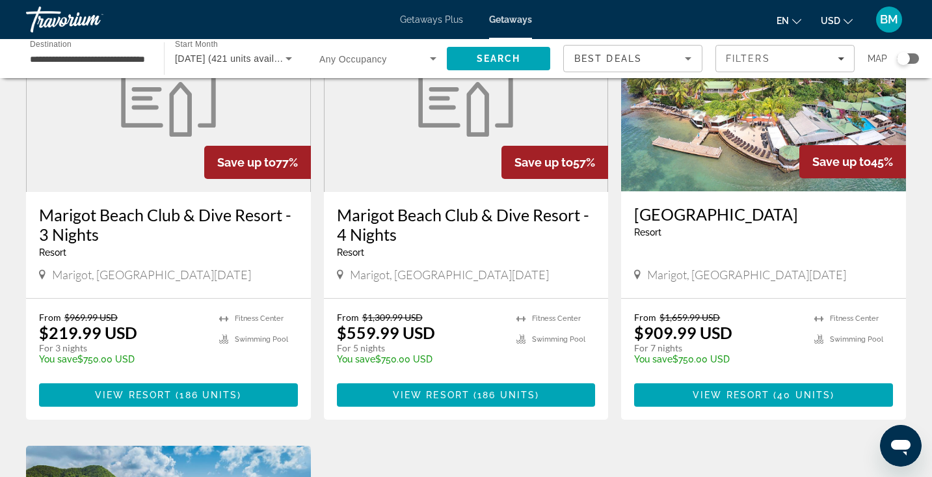
scroll to position [138, 0]
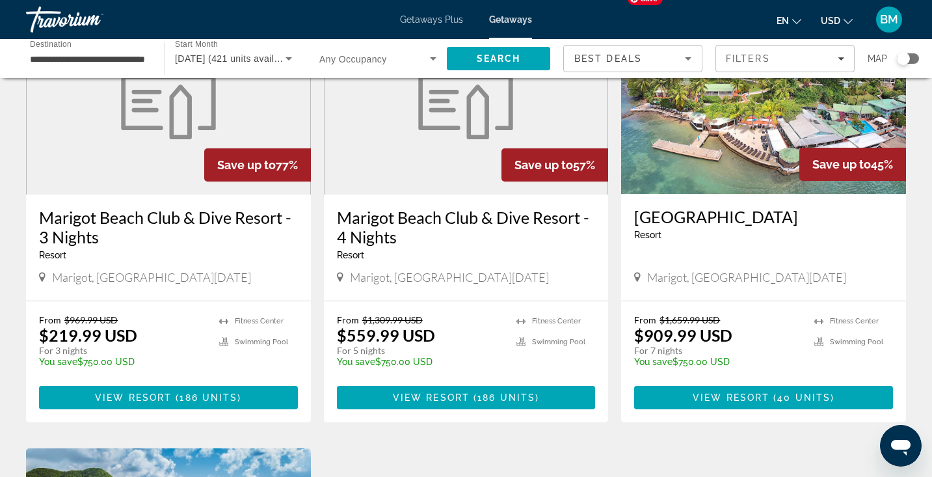
click at [743, 165] on img "Main content" at bounding box center [763, 90] width 285 height 208
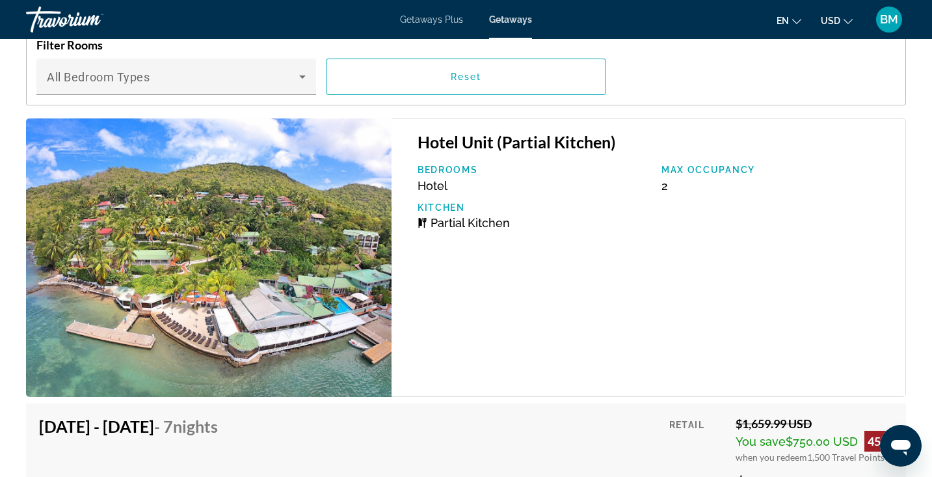
scroll to position [1821, 0]
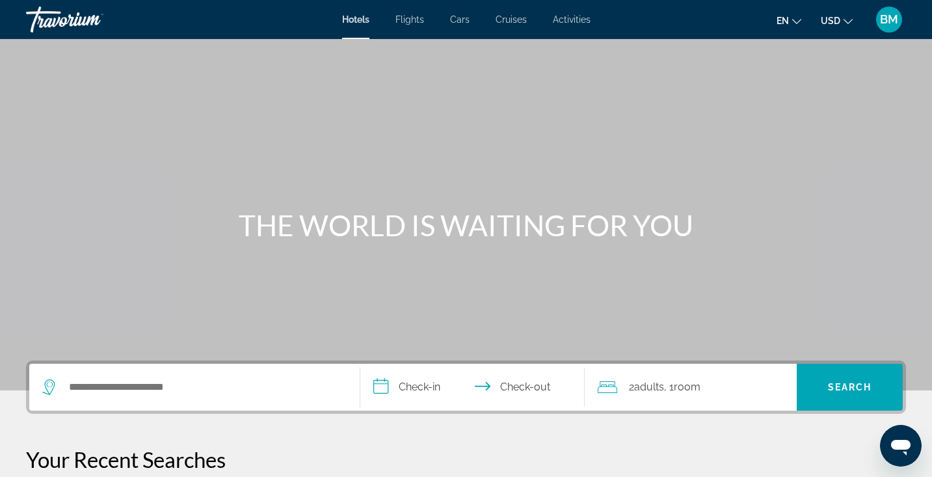
click at [892, 21] on span "BM" at bounding box center [889, 19] width 18 height 13
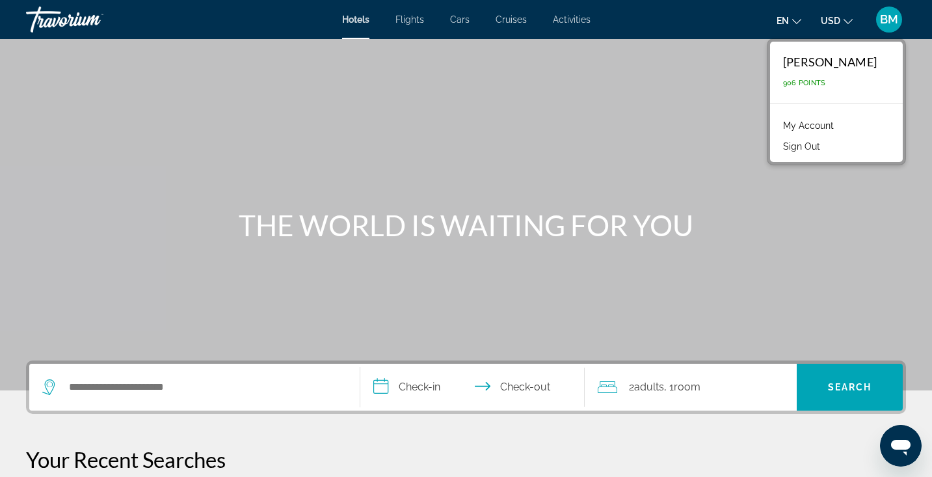
click at [746, 100] on div "Main content" at bounding box center [466, 195] width 932 height 390
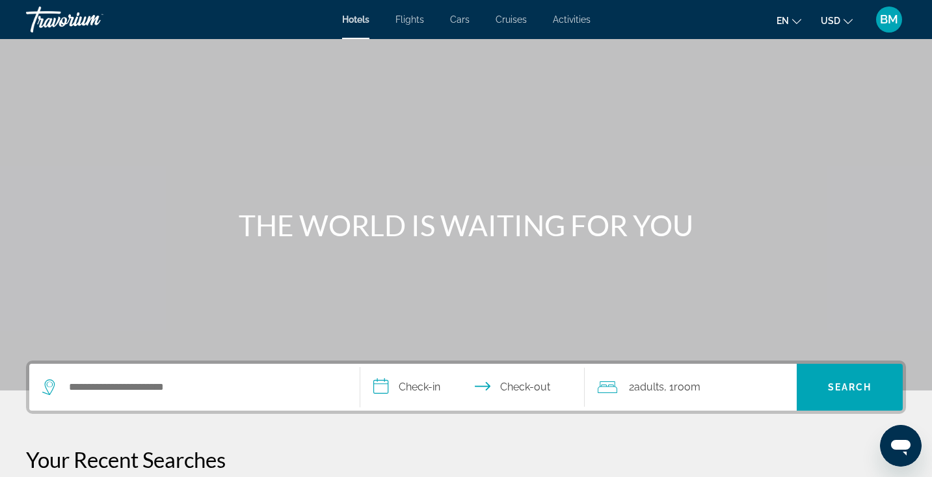
click at [424, 17] on span "Flights" at bounding box center [410, 19] width 29 height 10
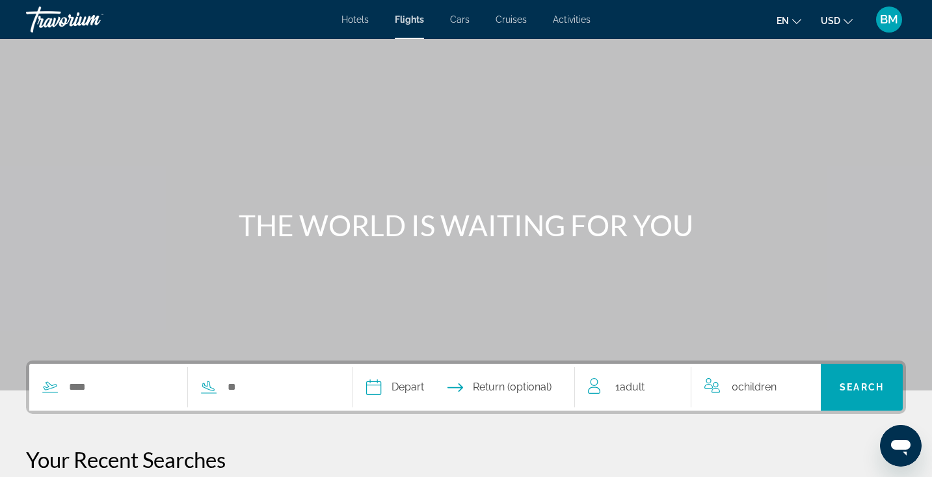
click at [141, 397] on div "Search widget" at bounding box center [181, 387] width 304 height 47
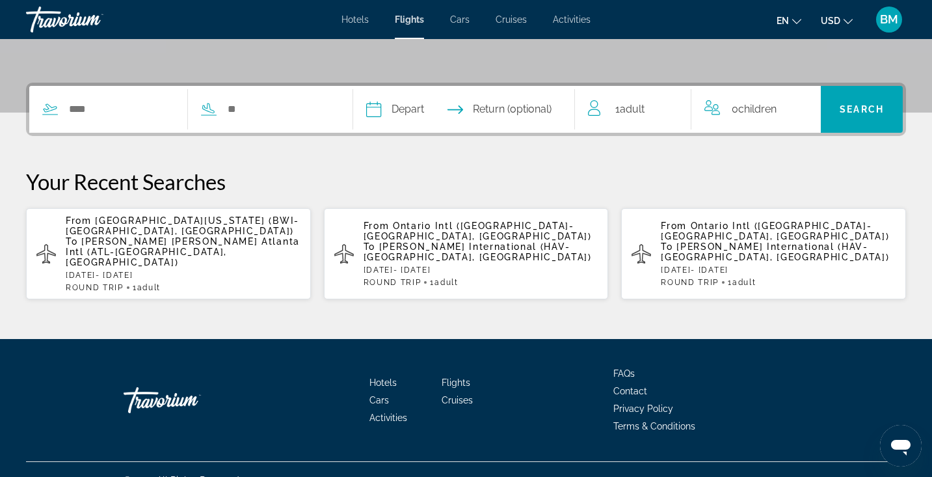
scroll to position [278, 0]
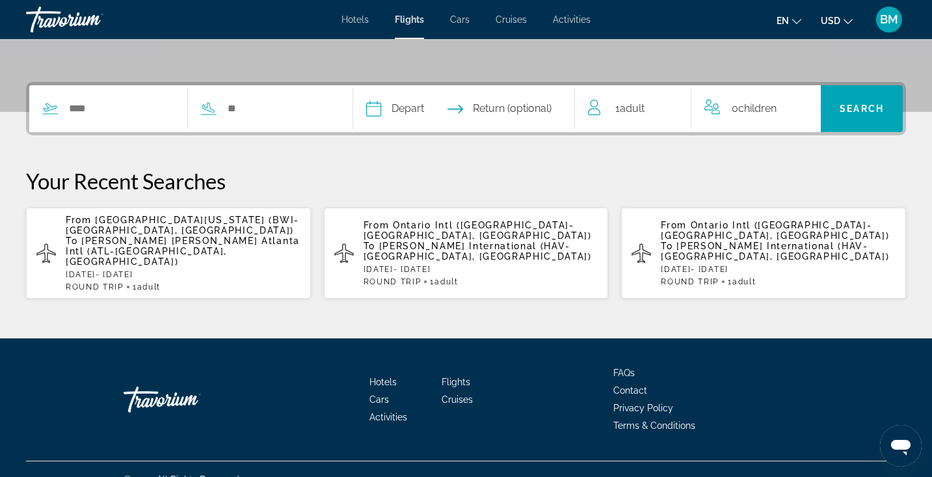
click at [150, 224] on span "[GEOGRAPHIC_DATA][US_STATE] (BWI-[GEOGRAPHIC_DATA], [GEOGRAPHIC_DATA])" at bounding box center [183, 225] width 234 height 21
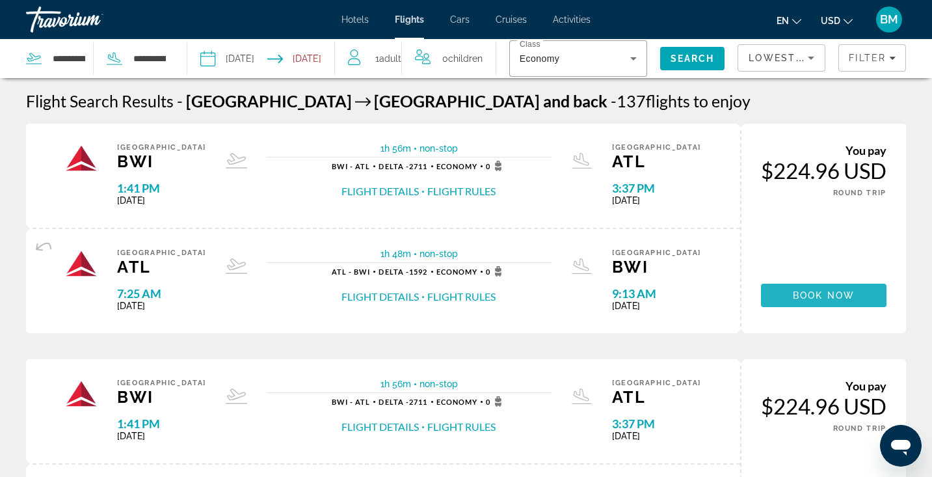
click at [819, 295] on span "Book now" at bounding box center [824, 295] width 62 height 10
click at [83, 60] on input "**********" at bounding box center [68, 59] width 35 height 20
drag, startPoint x: 84, startPoint y: 61, endPoint x: 27, endPoint y: 58, distance: 57.3
click at [27, 58] on div "**********" at bounding box center [59, 59] width 67 height 20
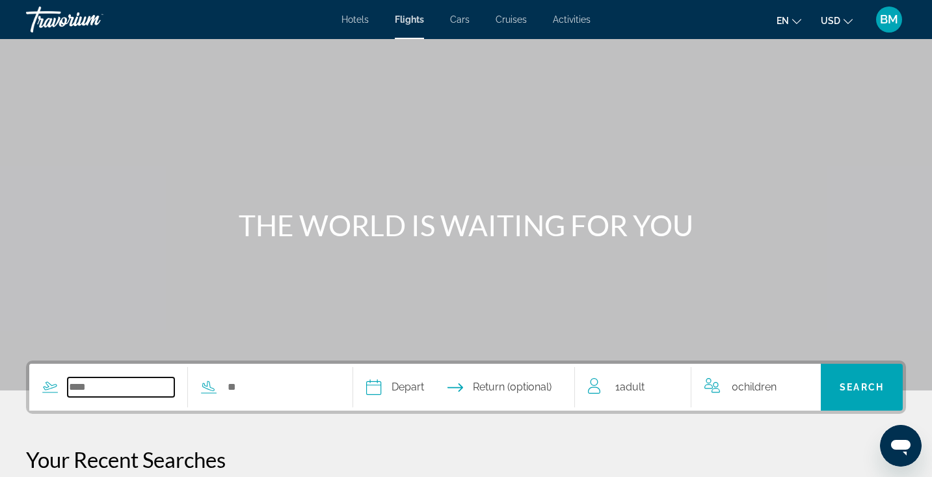
click at [112, 384] on input "Search widget" at bounding box center [121, 387] width 107 height 20
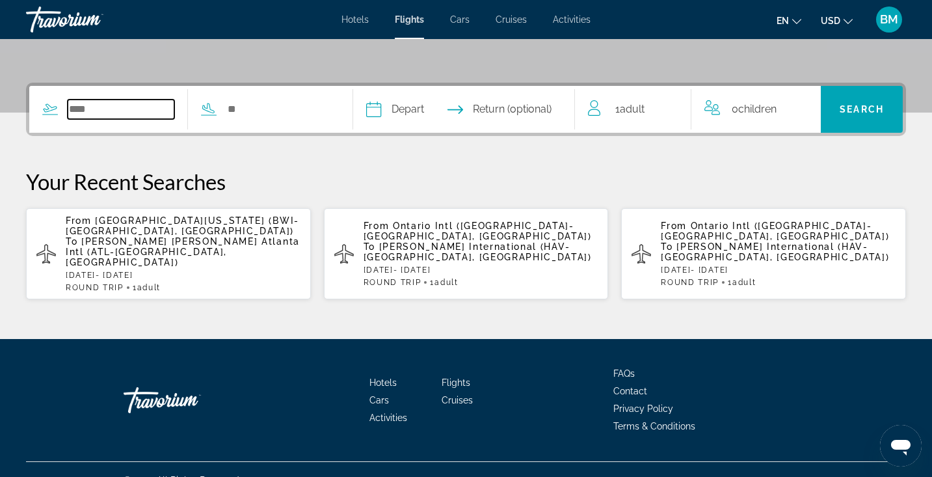
scroll to position [278, 0]
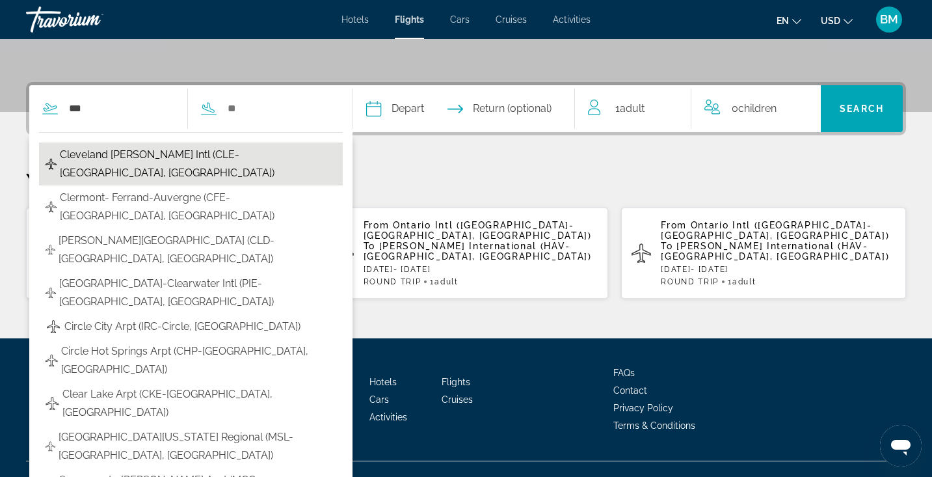
click at [189, 157] on span "Cleveland [PERSON_NAME] Intl (CLE-[GEOGRAPHIC_DATA], [GEOGRAPHIC_DATA])" at bounding box center [198, 164] width 276 height 36
type input "**********"
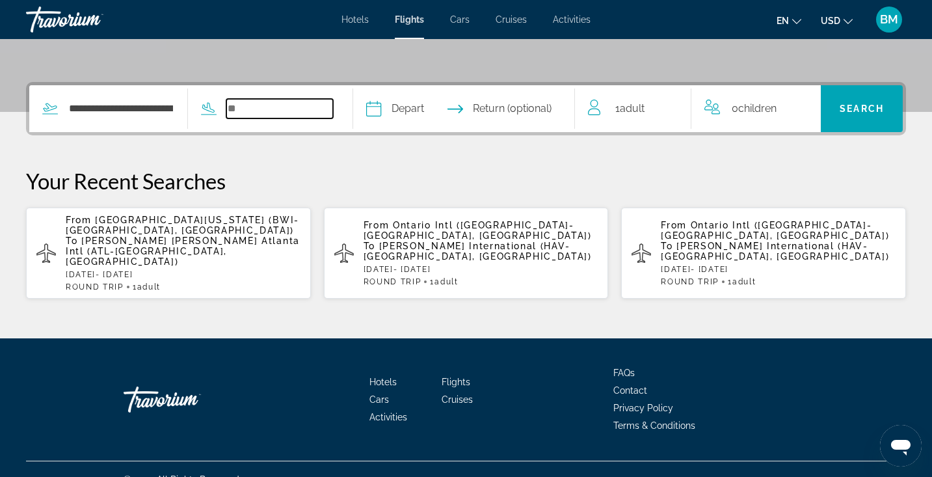
click at [257, 108] on input "Search widget" at bounding box center [279, 109] width 107 height 20
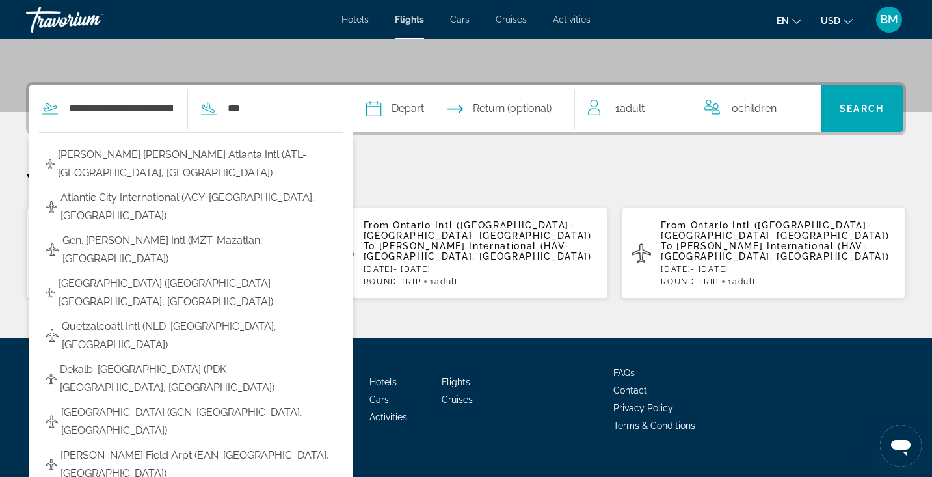
click at [269, 146] on span "[PERSON_NAME] [PERSON_NAME] Atlanta Intl (ATL-[GEOGRAPHIC_DATA], [GEOGRAPHIC_DA…" at bounding box center [197, 164] width 278 height 36
type input "**********"
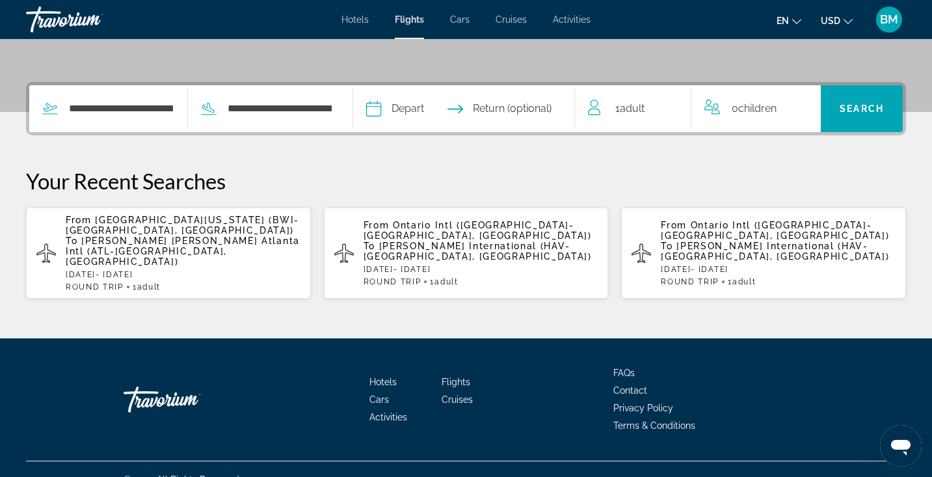
click at [408, 110] on input "Depart date" at bounding box center [418, 110] width 110 height 51
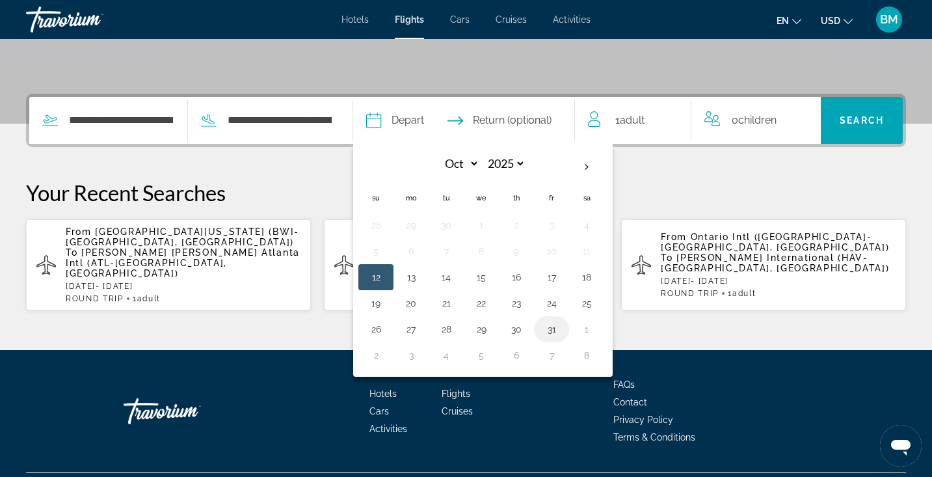
scroll to position [260, 0]
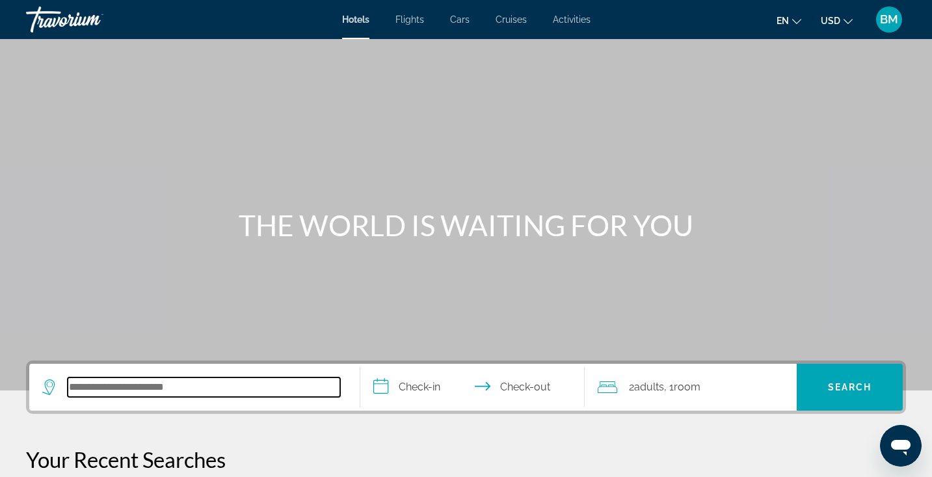
click at [245, 384] on input "Search hotel destination" at bounding box center [204, 387] width 273 height 20
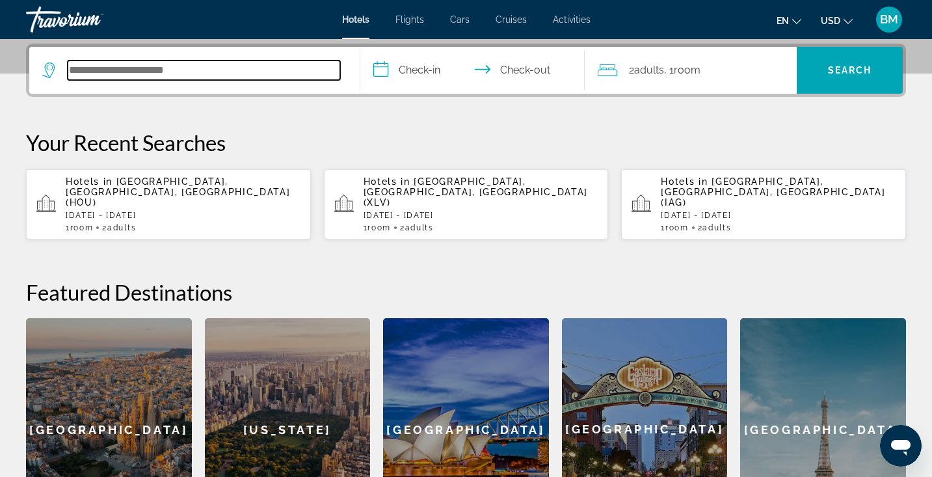
scroll to position [318, 0]
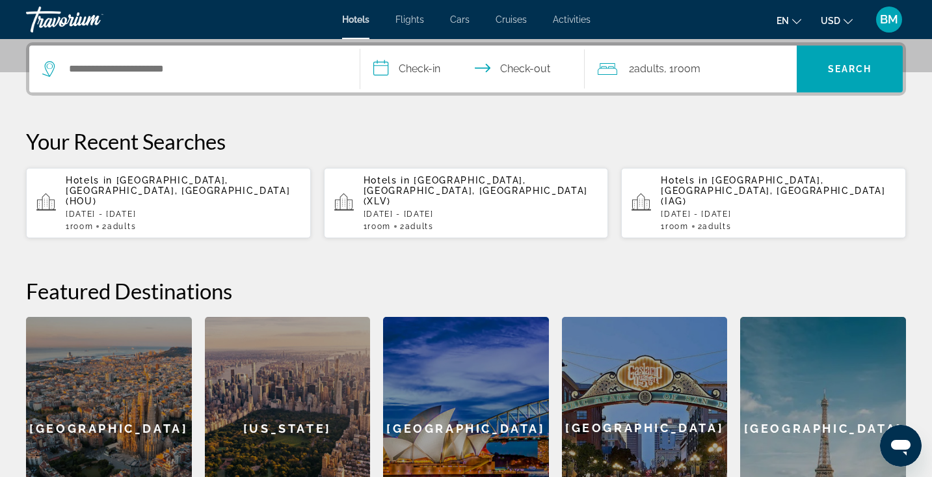
click at [423, 13] on div "Hotels Flights Cars Cruises Activities Hotels Flights Cars Cruises Activities e…" at bounding box center [466, 20] width 932 height 34
click at [414, 25] on div "Hotels Flights Cars Cruises Activities Hotels Flights Cars Cruises Activities e…" at bounding box center [466, 20] width 932 height 34
click at [414, 21] on span "Flights" at bounding box center [410, 19] width 29 height 10
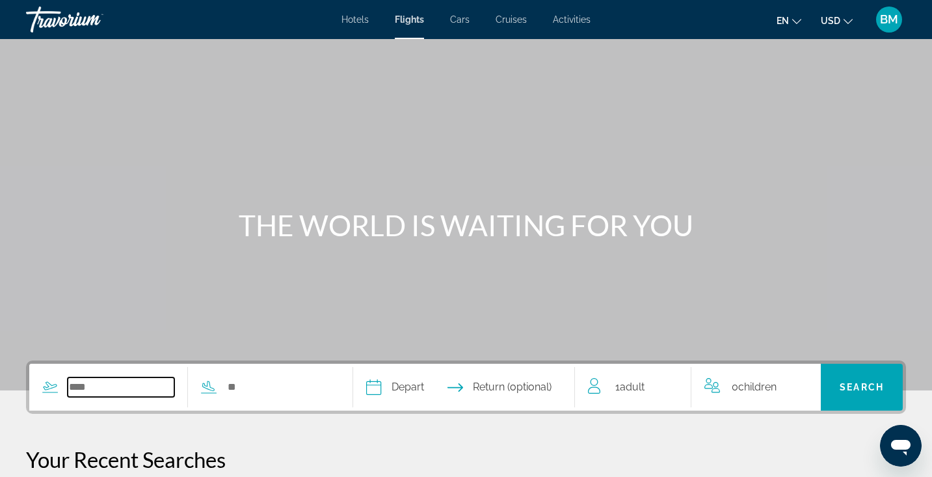
click at [168, 386] on input "Search widget" at bounding box center [121, 387] width 107 height 20
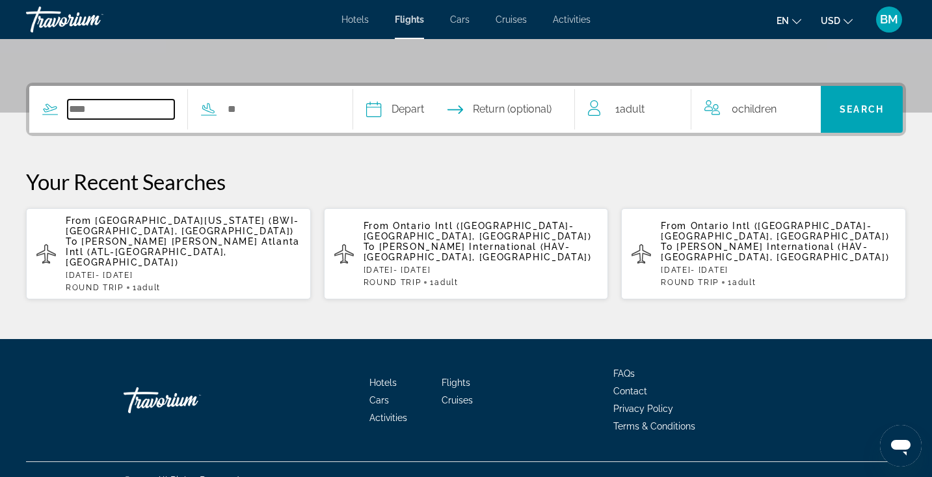
scroll to position [278, 0]
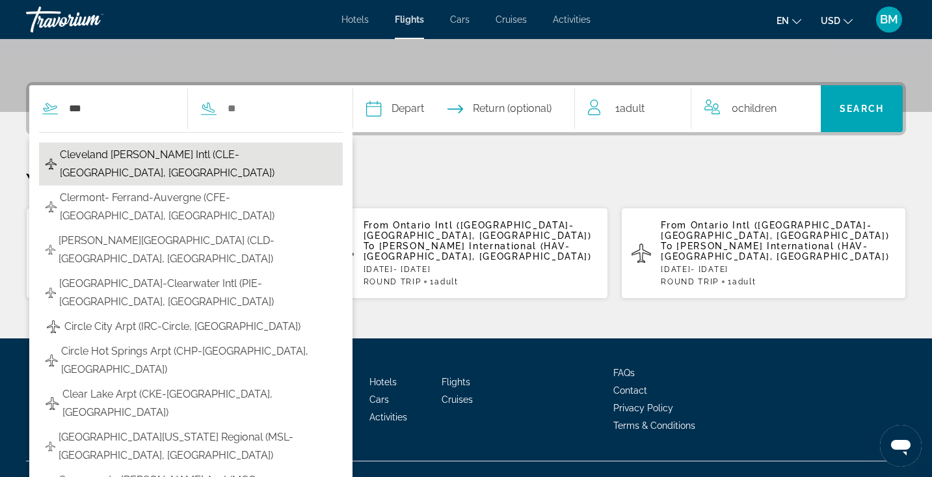
click at [152, 148] on span "Cleveland [PERSON_NAME] Intl (CLE-[GEOGRAPHIC_DATA], [GEOGRAPHIC_DATA])" at bounding box center [198, 164] width 276 height 36
type input "**********"
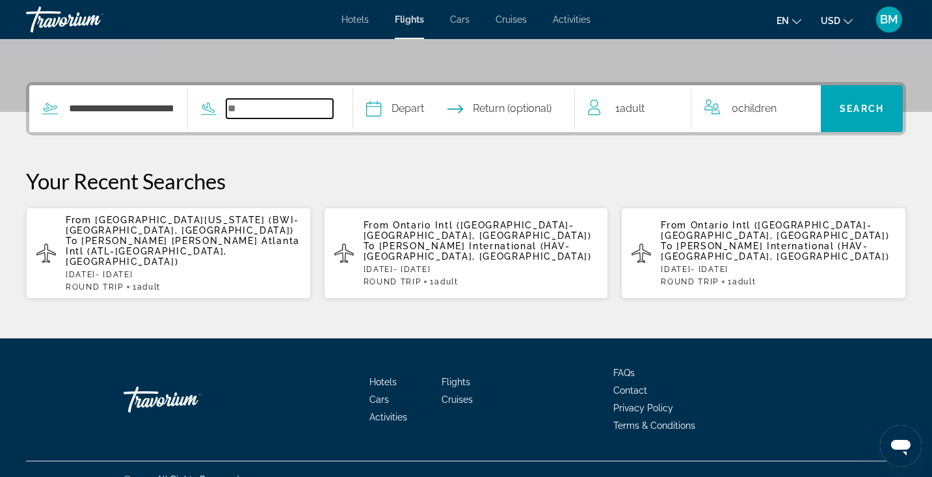
click at [266, 113] on input "Search widget" at bounding box center [279, 109] width 107 height 20
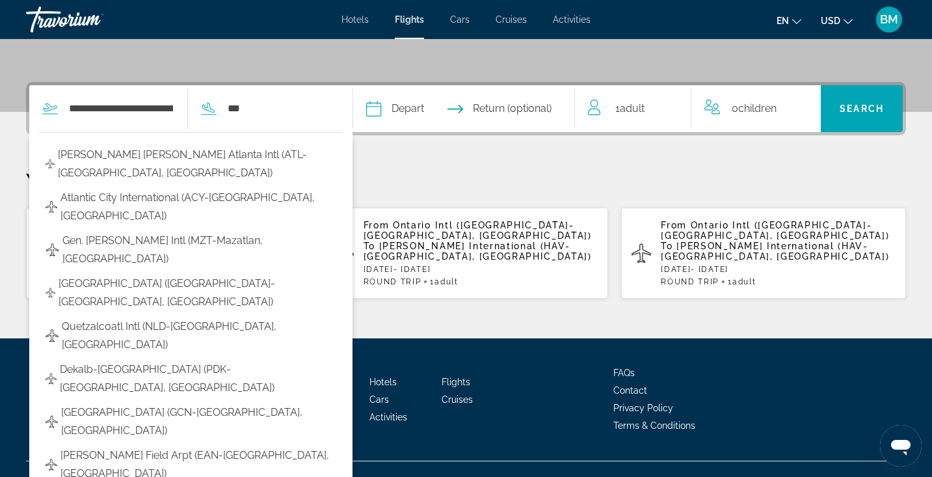
click at [273, 148] on span "[PERSON_NAME] [PERSON_NAME] Atlanta Intl (ATL-[GEOGRAPHIC_DATA], [GEOGRAPHIC_DA…" at bounding box center [197, 164] width 278 height 36
type input "**********"
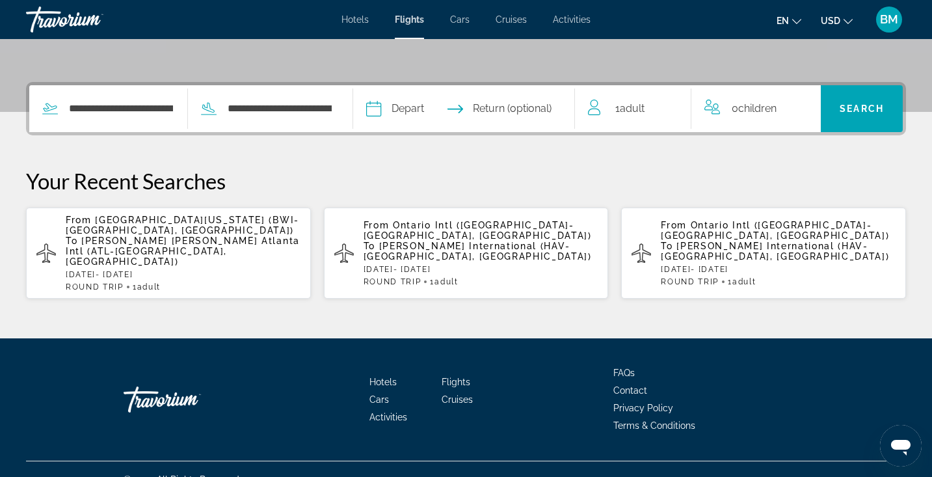
click at [417, 107] on input "Depart date" at bounding box center [418, 110] width 110 height 51
